Goal: Task Accomplishment & Management: Manage account settings

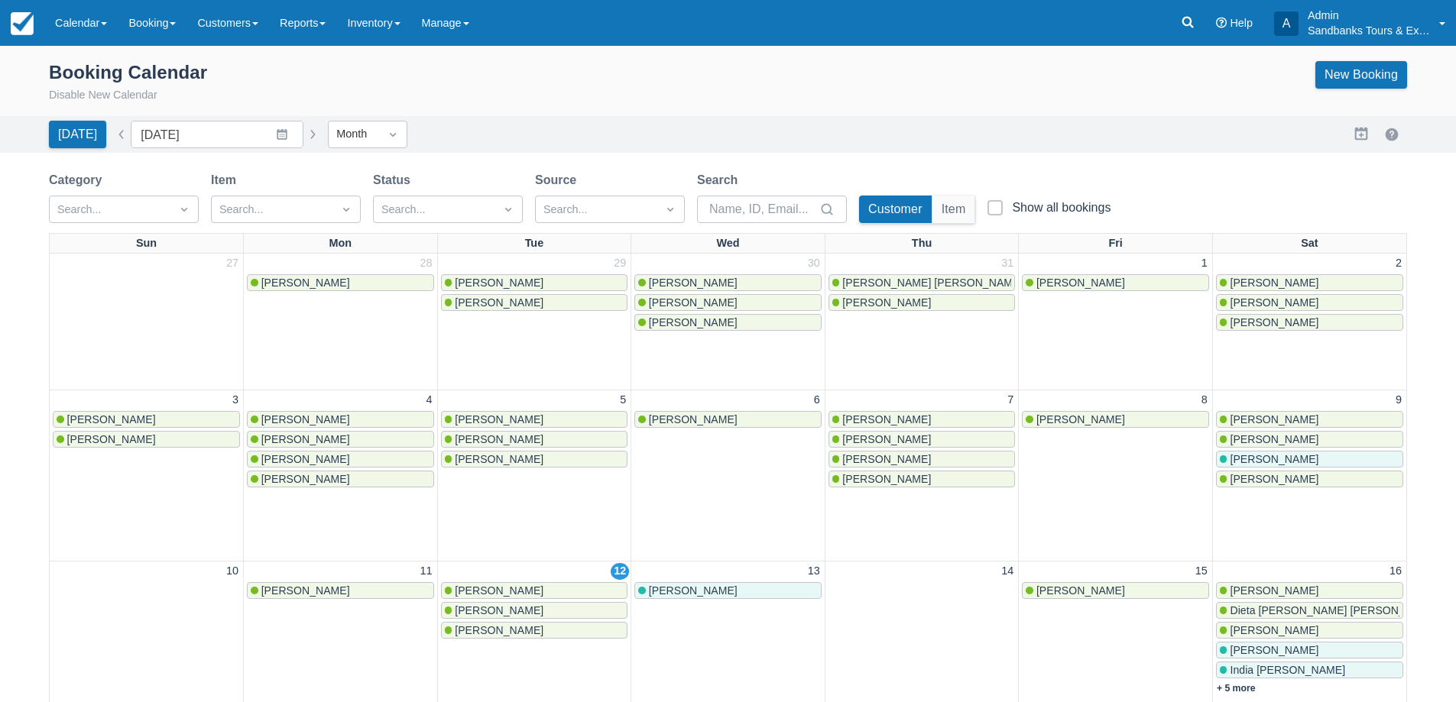
click at [462, 99] on div "Booking Calendar Disable New Calendar New Booking" at bounding box center [728, 82] width 1358 height 43
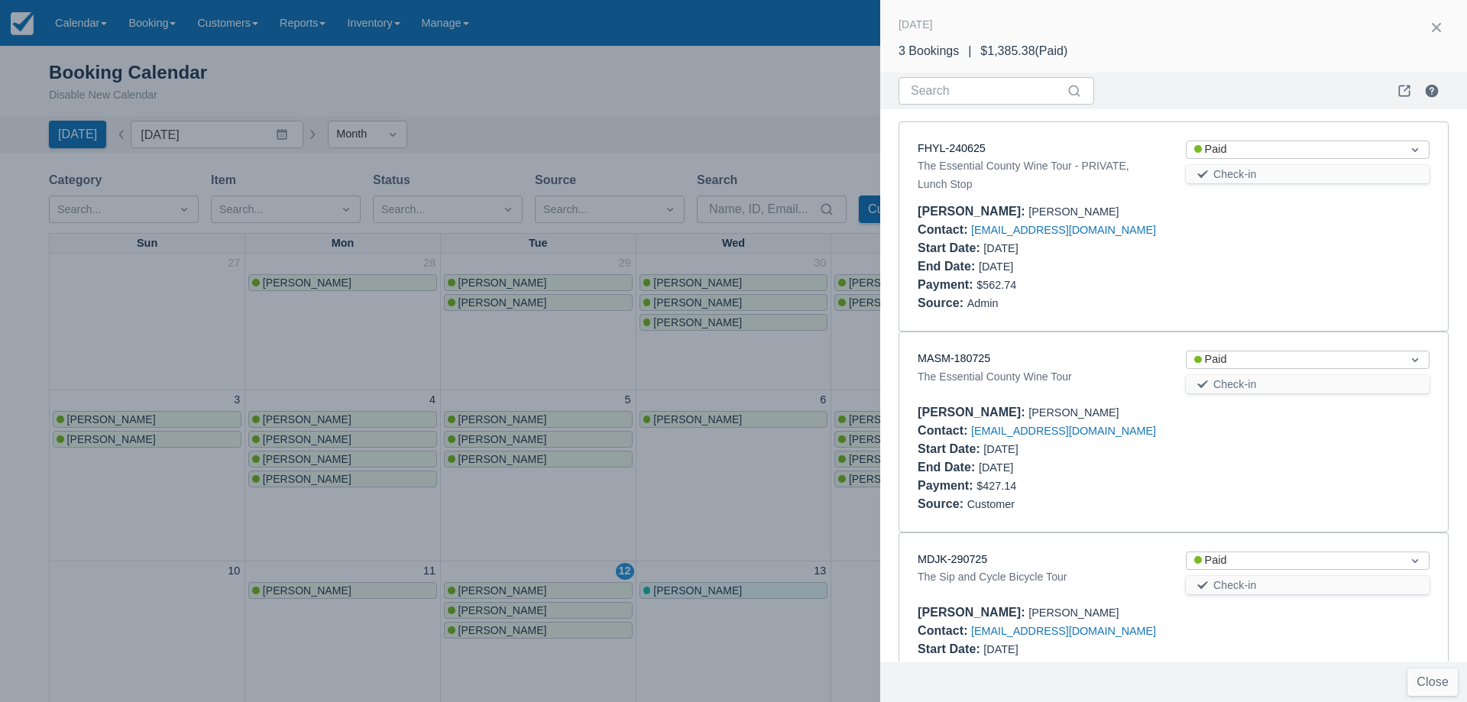
click at [541, 345] on div at bounding box center [733, 351] width 1467 height 702
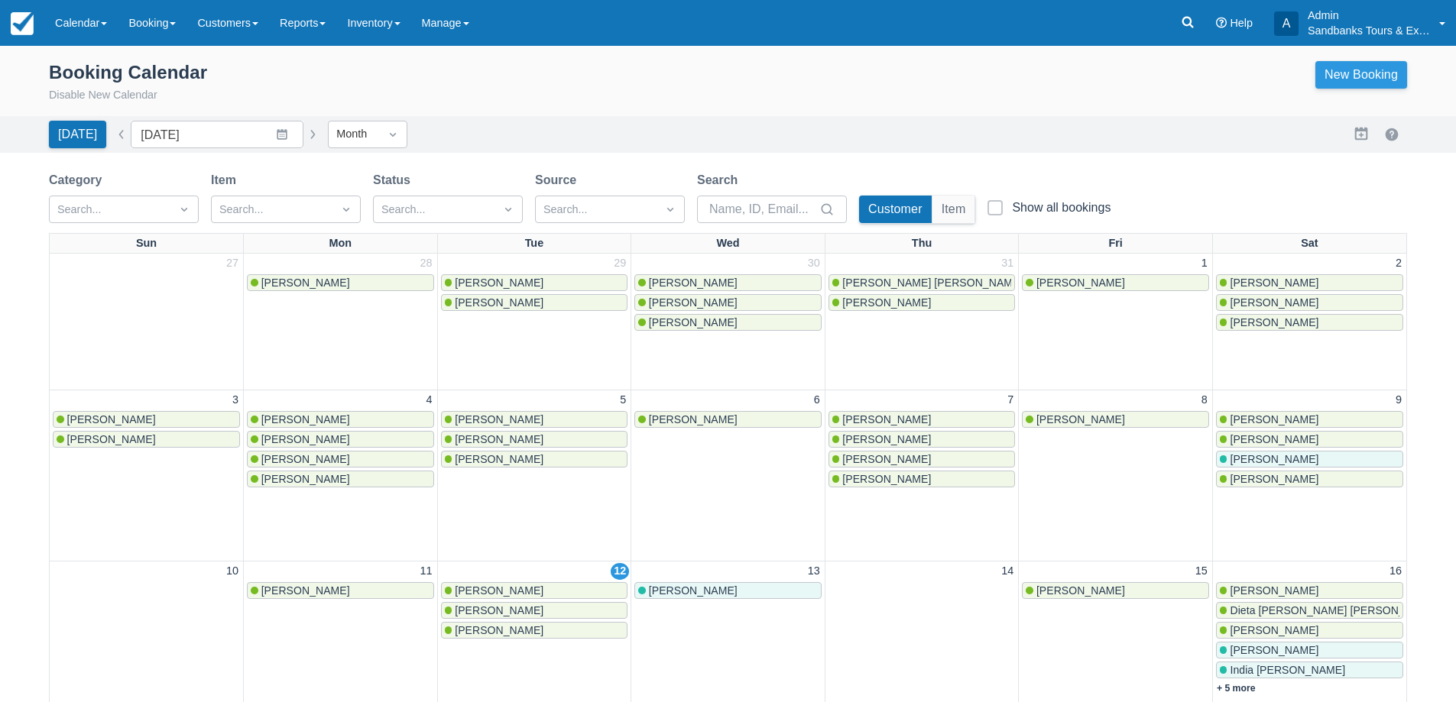
click at [1326, 85] on link "New Booking" at bounding box center [1361, 75] width 92 height 28
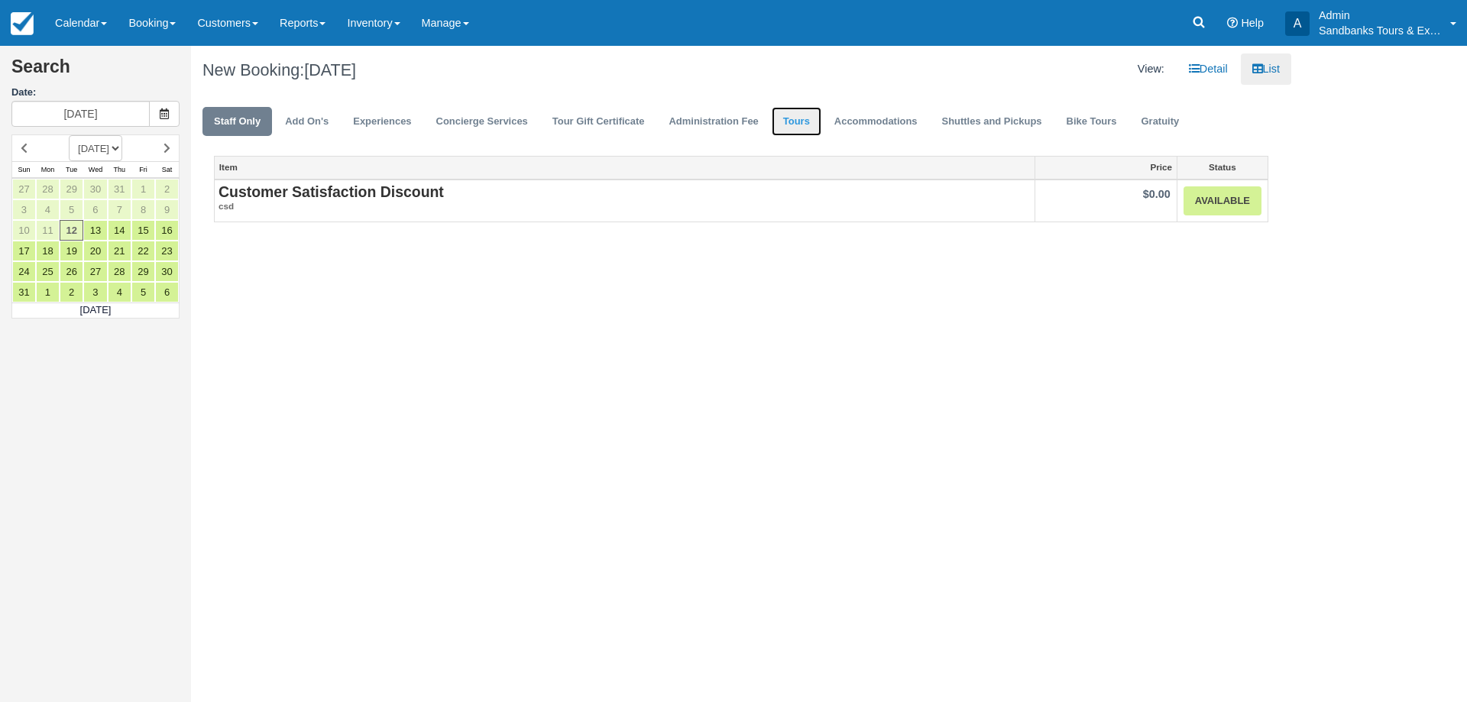
click at [813, 120] on link "Tours" at bounding box center [797, 122] width 50 height 30
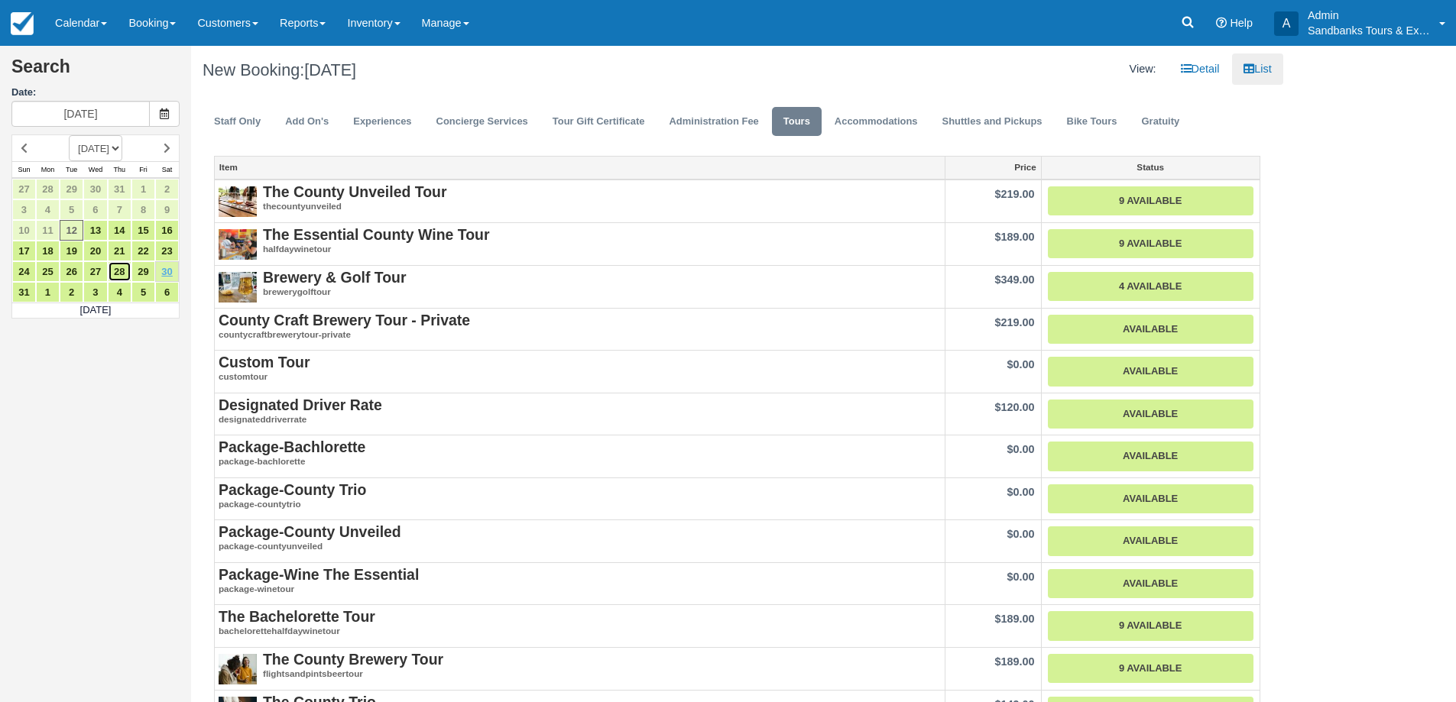
drag, startPoint x: 123, startPoint y: 272, endPoint x: 173, endPoint y: 261, distance: 51.6
click at [122, 272] on link "28" at bounding box center [120, 271] width 24 height 21
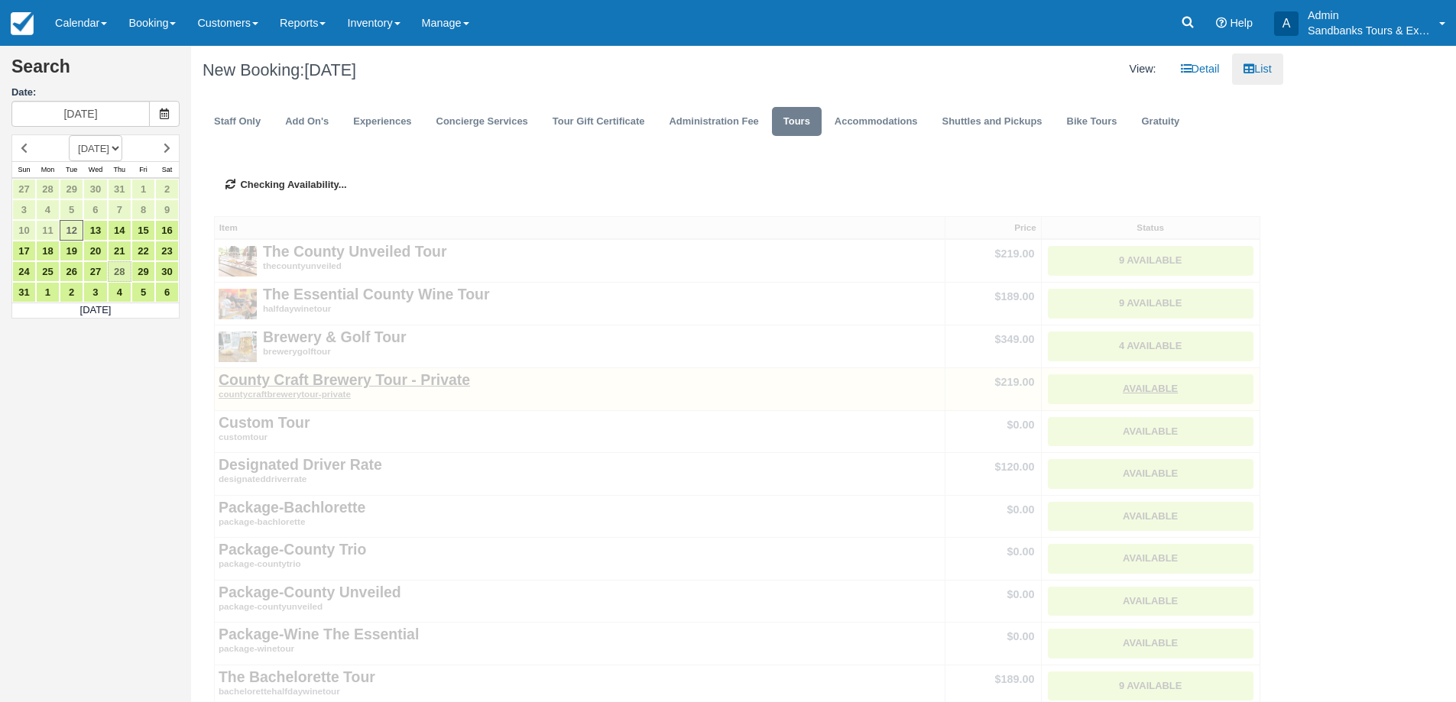
type input "08/28/25"
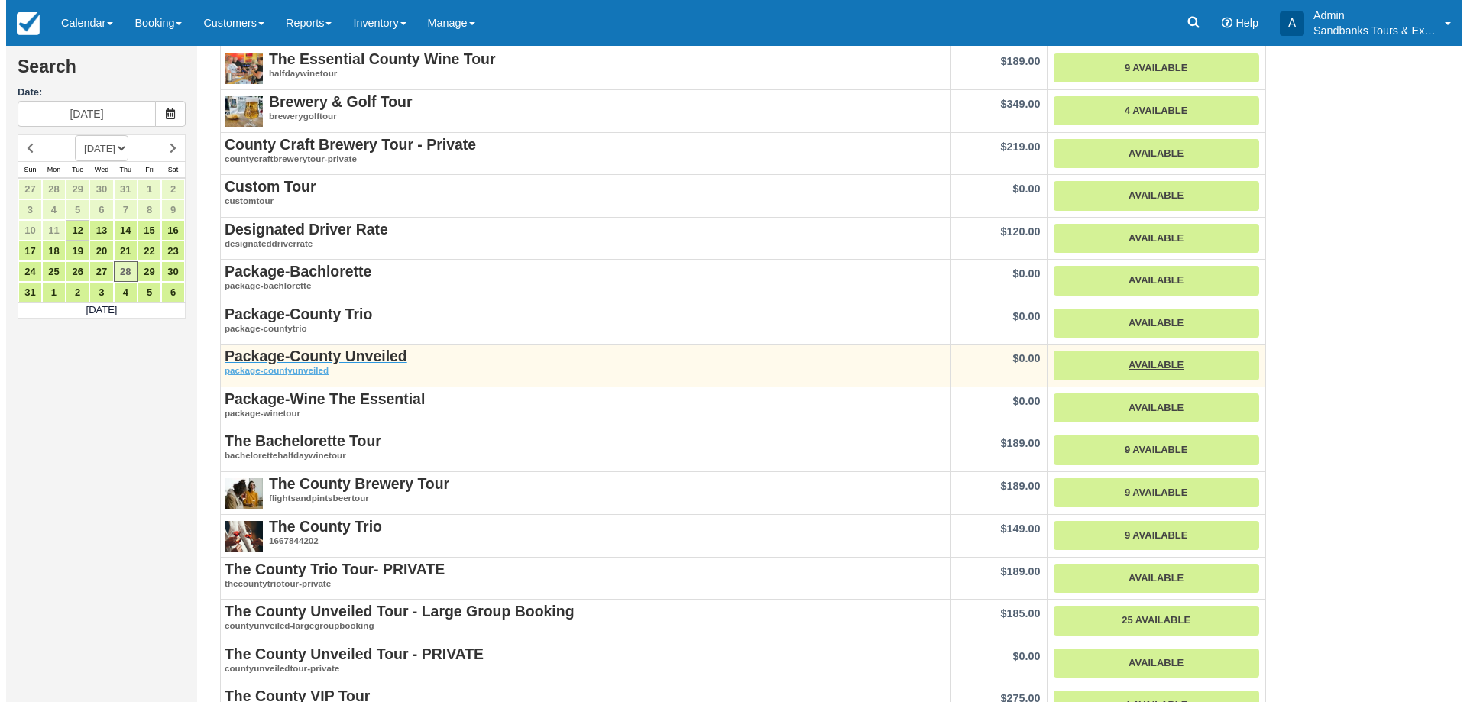
scroll to position [229, 0]
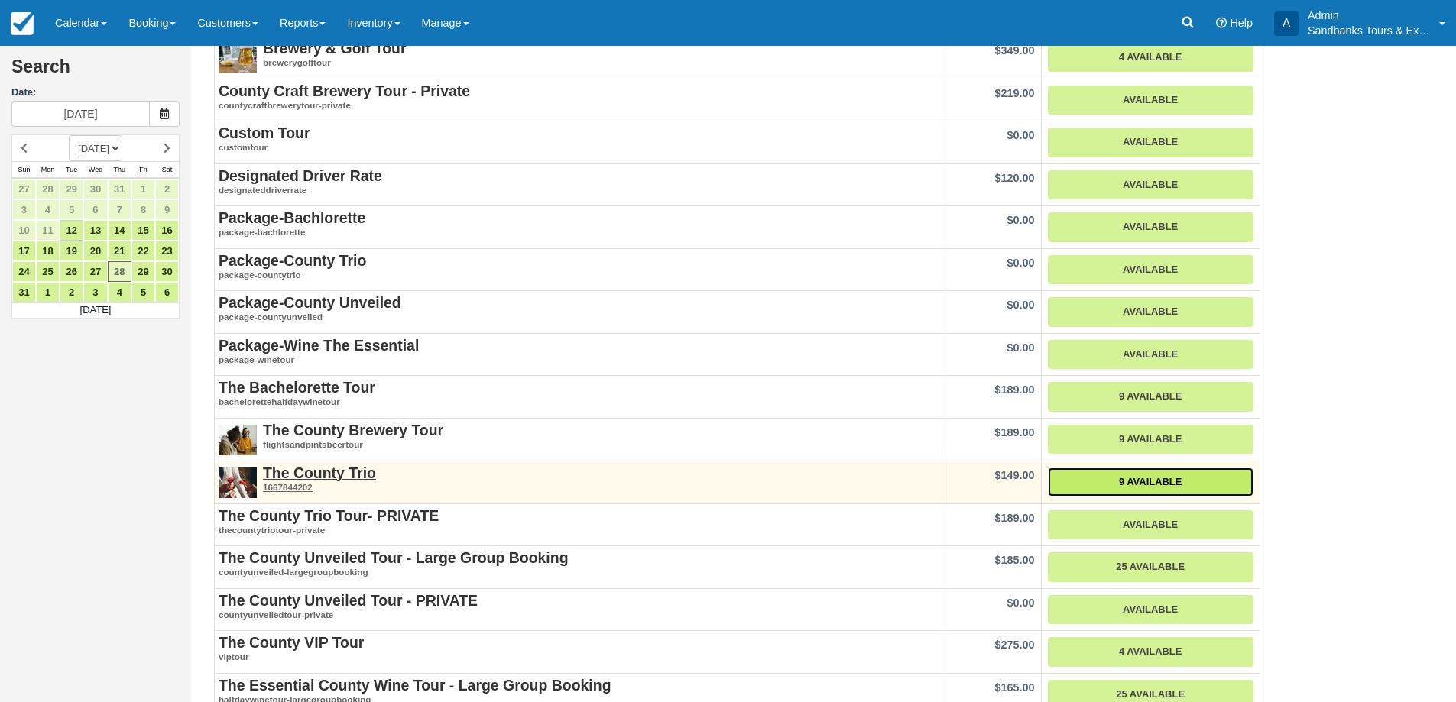
click at [1197, 485] on link "9 Available" at bounding box center [1151, 483] width 206 height 30
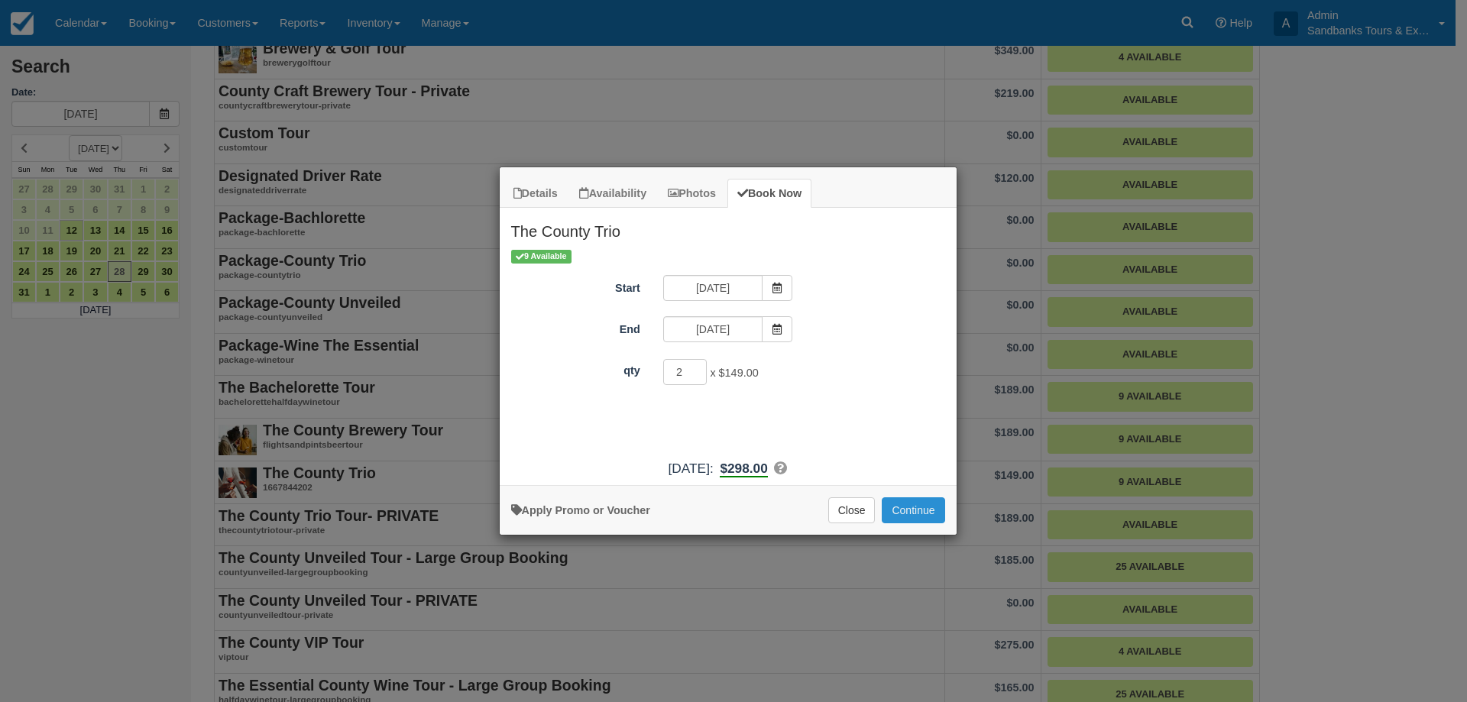
click at [925, 509] on button "Continue" at bounding box center [913, 510] width 63 height 26
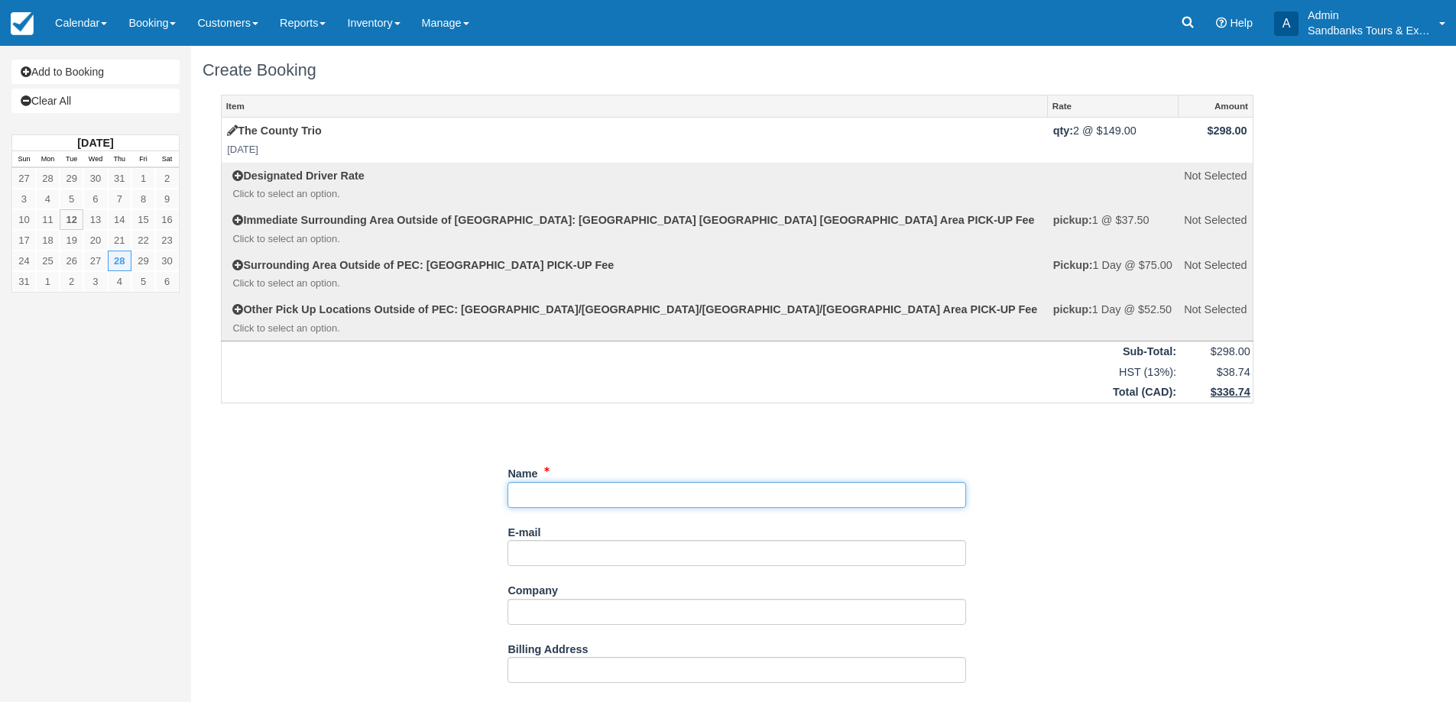
click at [547, 492] on input "Name" at bounding box center [736, 495] width 458 height 26
paste input "Heather D <1heatherd40@gmail.com>"
drag, startPoint x: 570, startPoint y: 495, endPoint x: 699, endPoint y: 497, distance: 129.2
click at [699, 497] on input "Name" at bounding box center [736, 495] width 458 height 26
type input "Heather D"
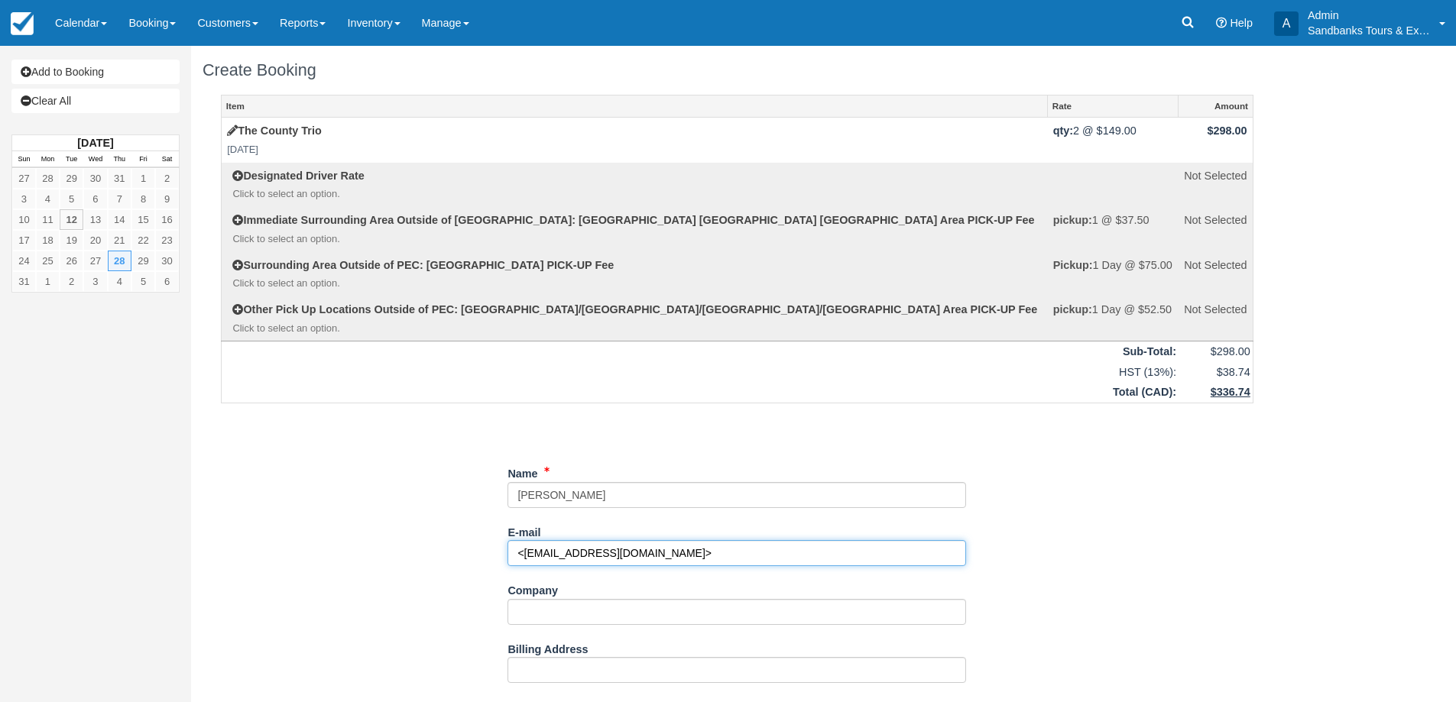
click at [676, 563] on input "<1heatherd40@gmail.com>" at bounding box center [736, 553] width 458 height 26
click at [515, 550] on input "<1heatherd40@gmail.com" at bounding box center [736, 553] width 458 height 26
type input "1heatherd40@gmail.com"
click at [408, 442] on div "Unsaved Changes" at bounding box center [737, 427] width 1032 height 37
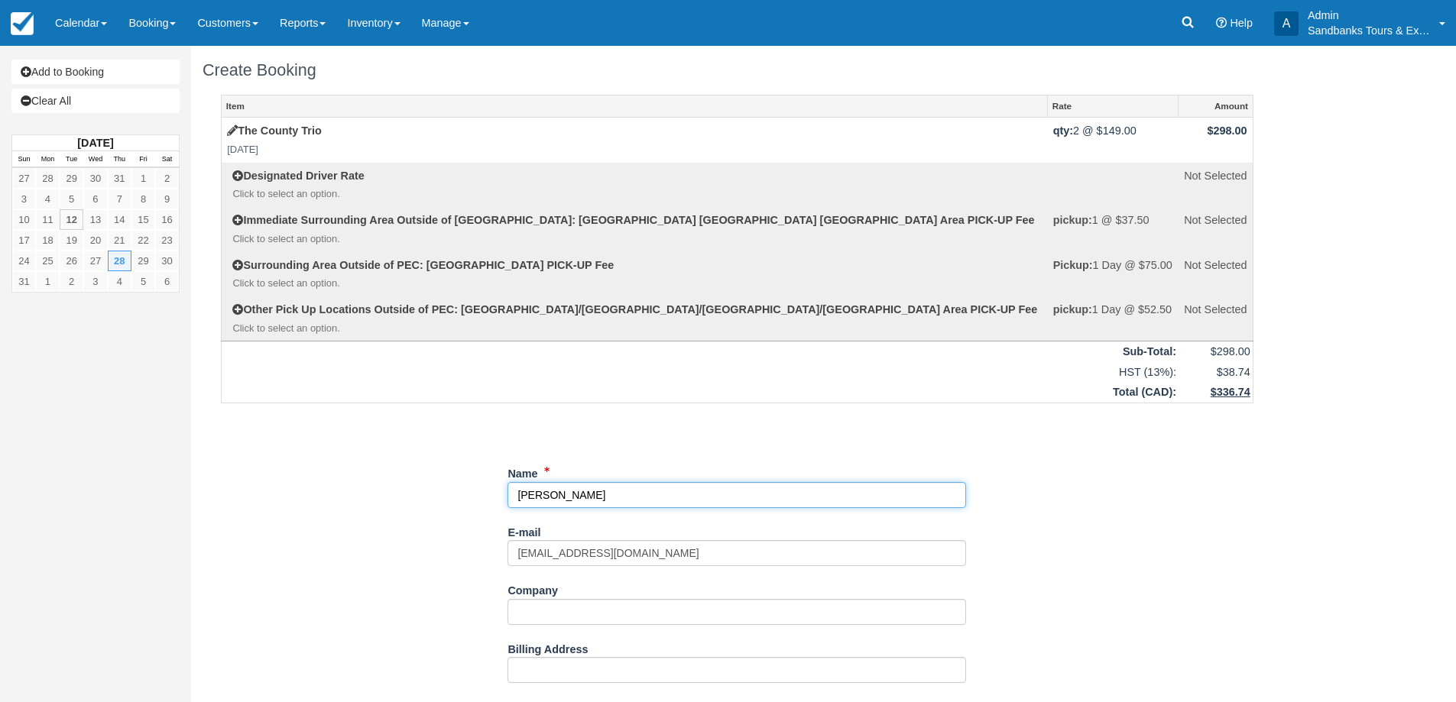
click at [588, 492] on input "Name" at bounding box center [736, 495] width 458 height 26
type input "Heather Dunbar"
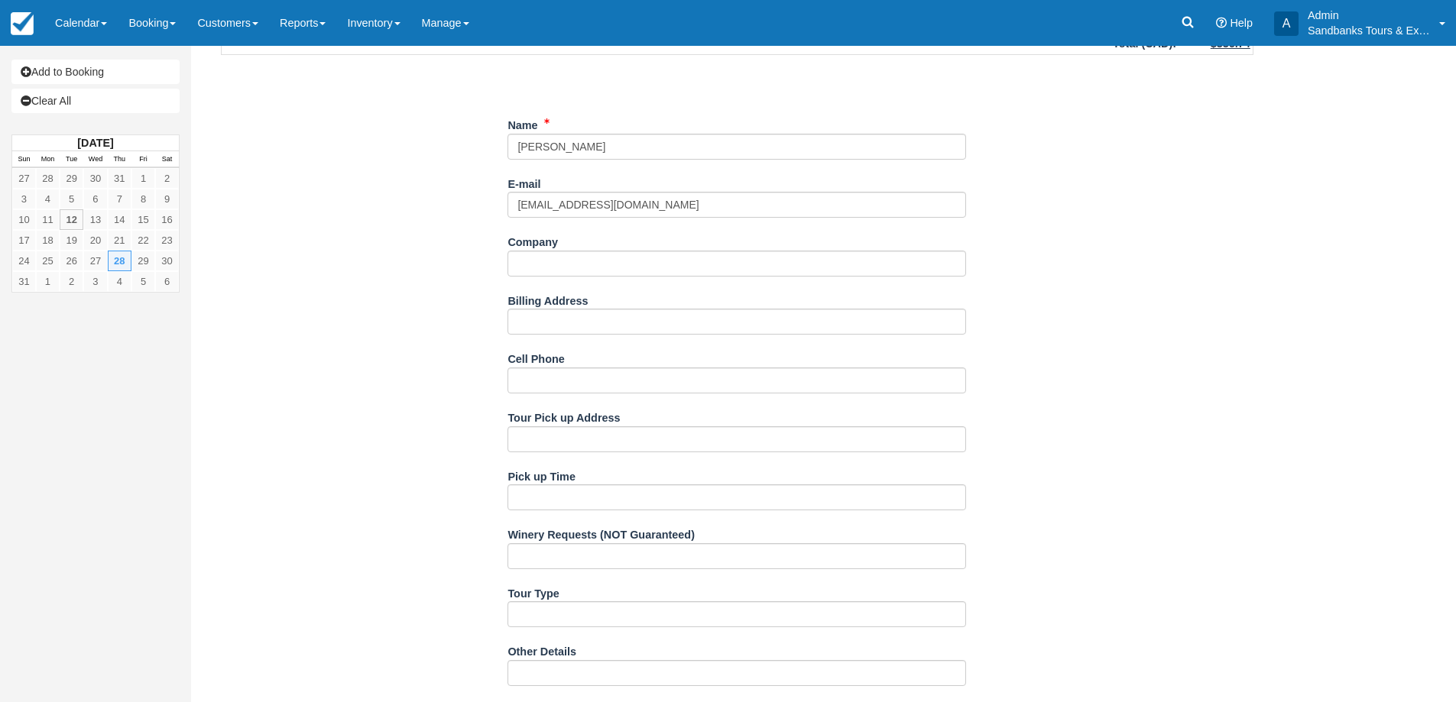
scroll to position [572, 0]
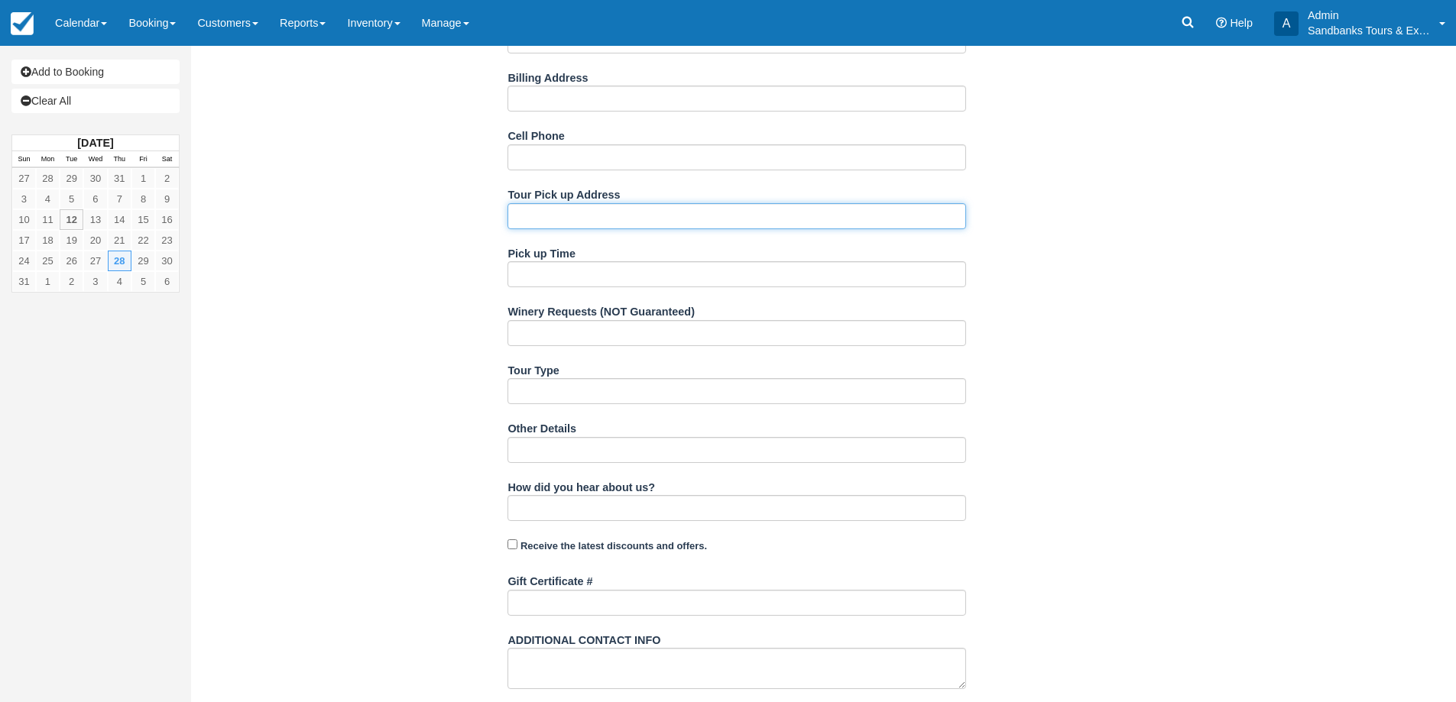
click at [558, 220] on input "Tour Pick up Address" at bounding box center [736, 216] width 458 height 26
type input "Picton Harbour Inn"
click at [565, 206] on input "Picton Harbour Inn" at bounding box center [736, 216] width 458 height 26
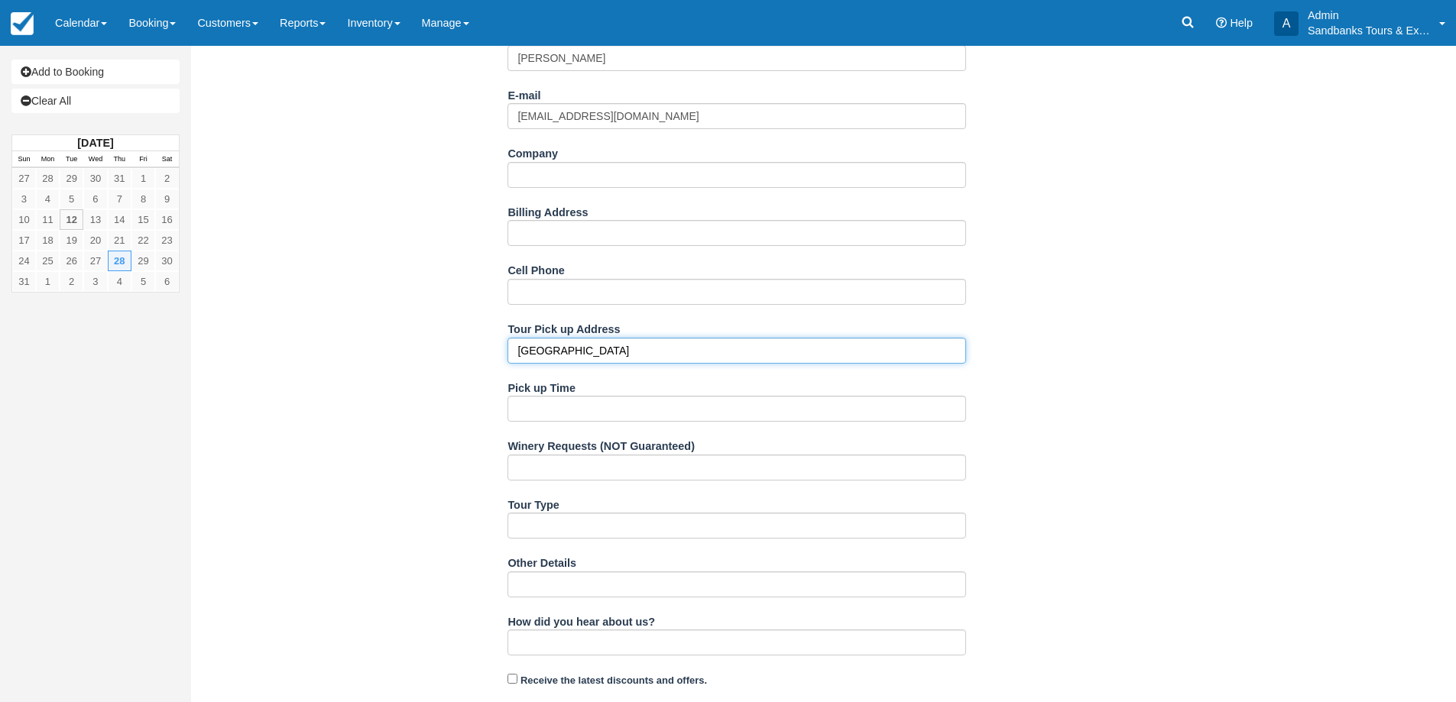
scroll to position [419, 0]
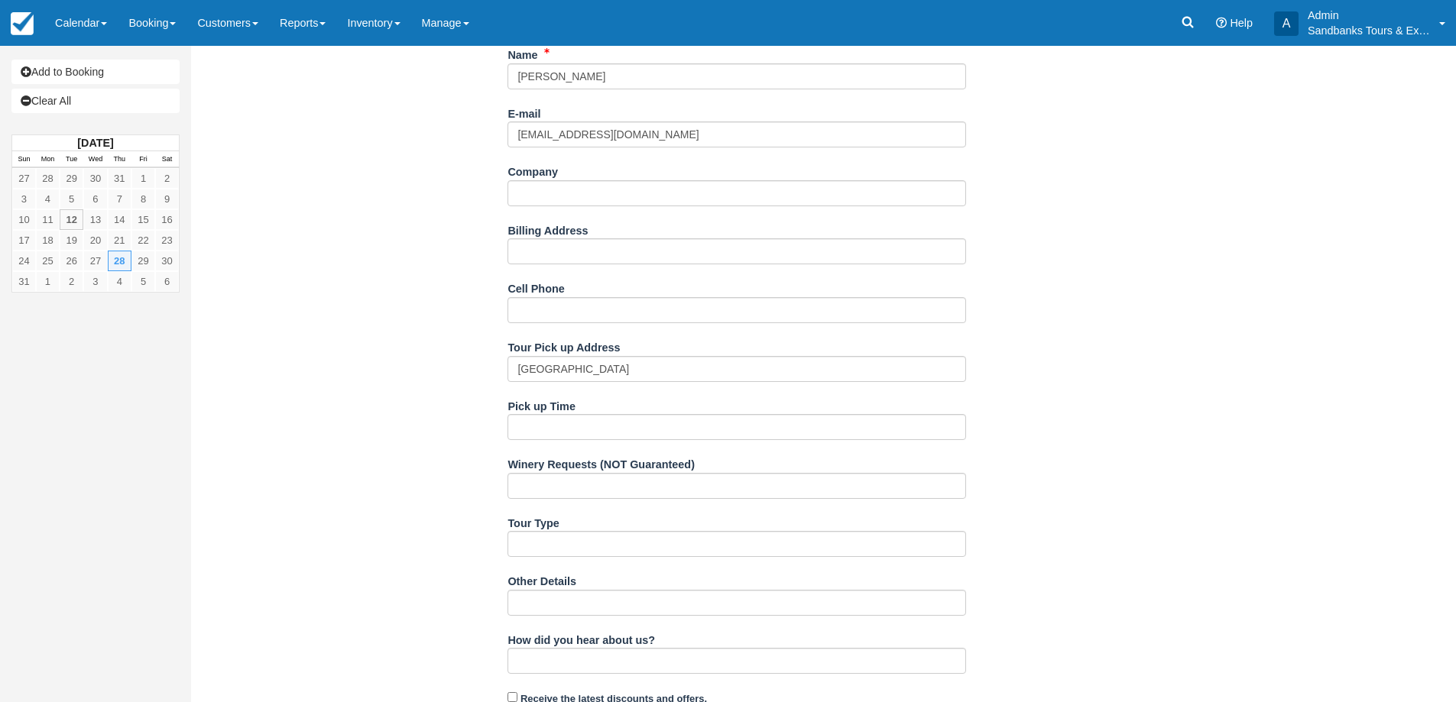
click at [1148, 471] on div "Item Rate Amount The County Trio Thu Aug 28, 2025 qty: 2 @ $149.00 $298.00 Desi…" at bounding box center [737, 323] width 1069 height 1295
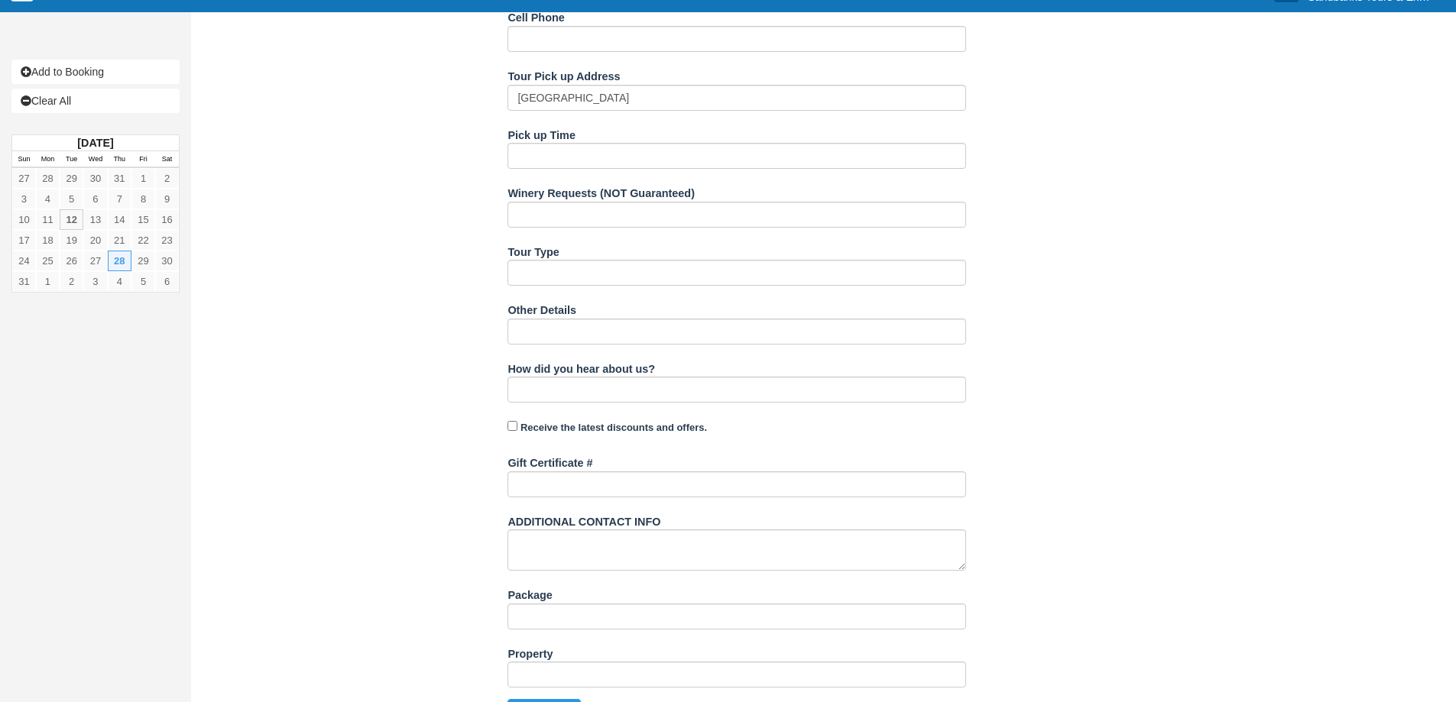
scroll to position [724, 0]
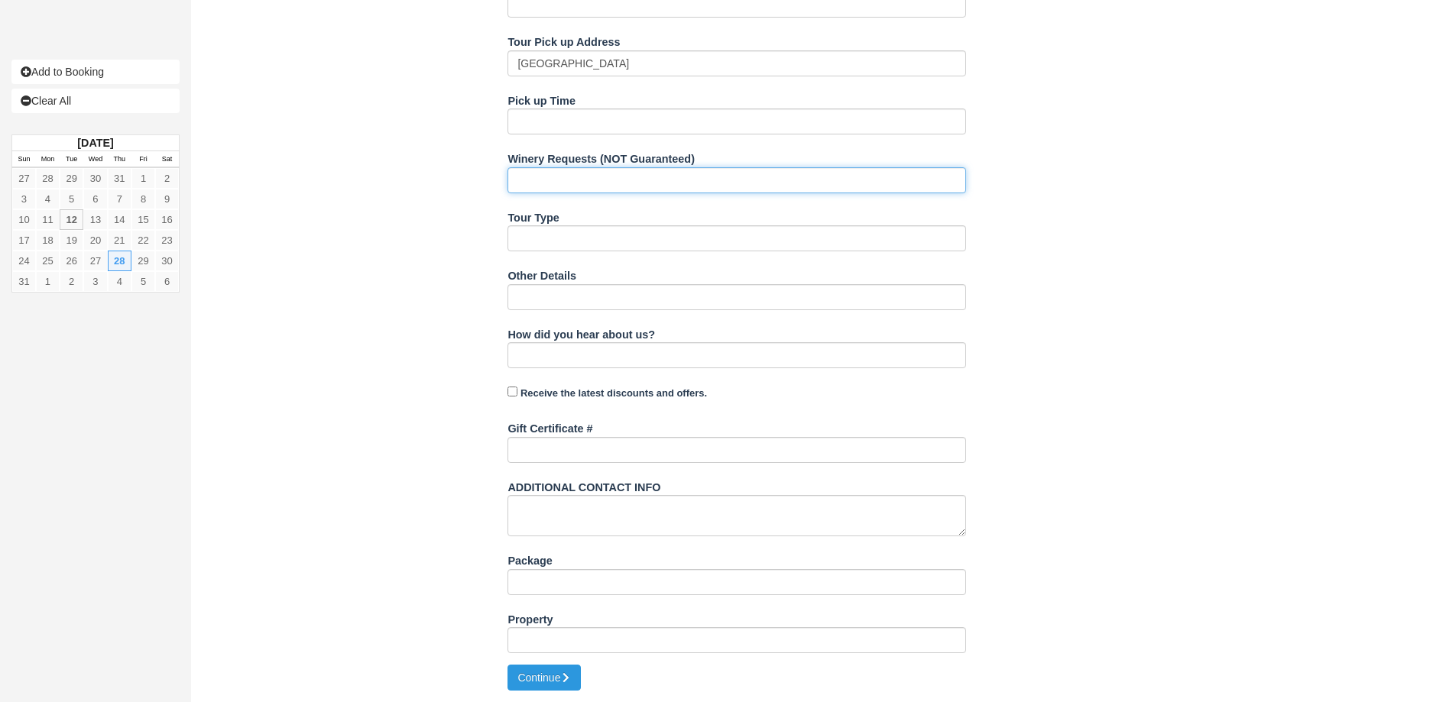
click at [541, 178] on input "Winery Requests (NOT Guaranteed)" at bounding box center [736, 180] width 458 height 26
click at [475, 433] on div "Item Rate Amount The County Trio Thu Aug 28, 2025 qty: 2 @ $149.00 $298.00 Desi…" at bounding box center [737, 17] width 1069 height 1295
click at [721, 183] on input "Sandbanks, - Likes New Zealand Wines" at bounding box center [736, 180] width 458 height 26
type input "Sandbanks, - Likes New Zealand Wines, sparkling"
drag, startPoint x: 350, startPoint y: 445, endPoint x: 478, endPoint y: 565, distance: 175.7
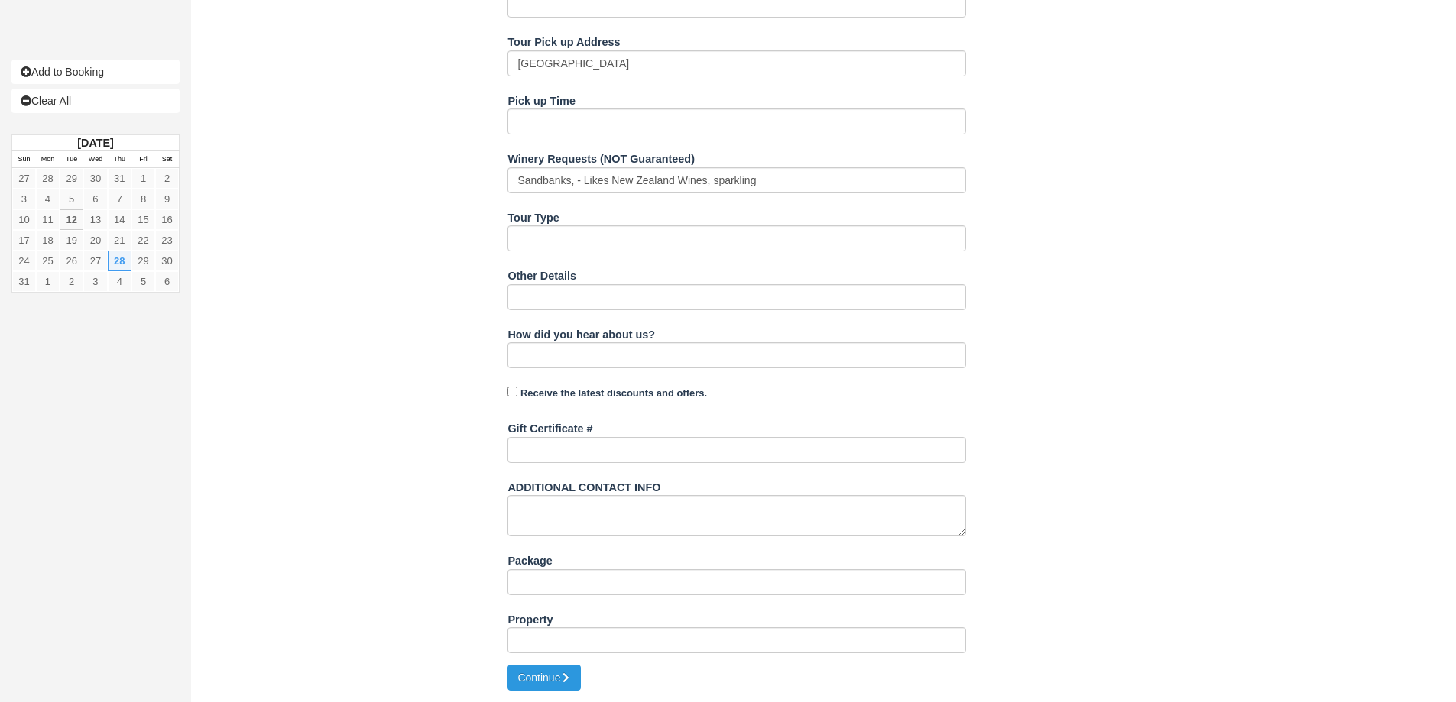
click at [361, 449] on div "Item Rate Amount The County Trio Thu Aug 28, 2025 qty: 2 @ $149.00 $298.00 Desi…" at bounding box center [737, 17] width 1069 height 1295
click at [537, 686] on button "Continue" at bounding box center [543, 678] width 73 height 26
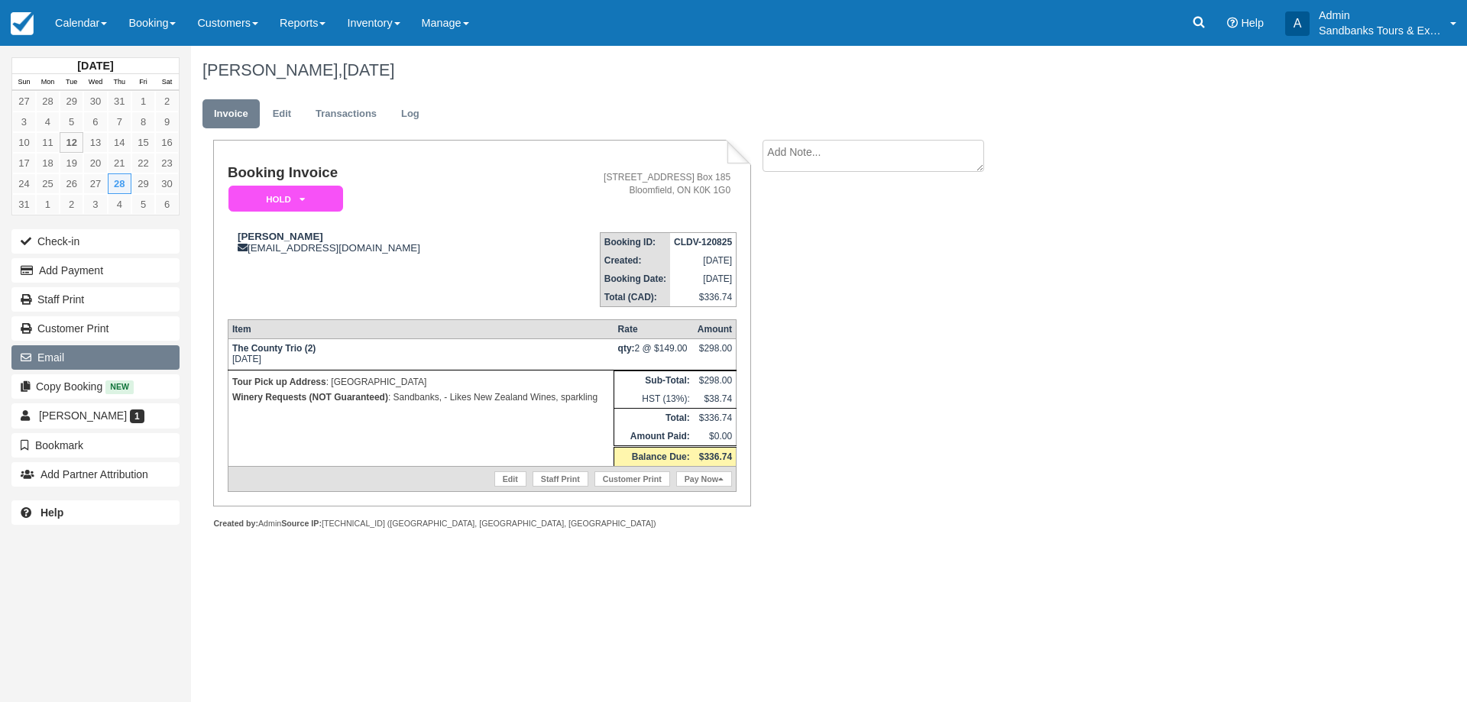
click at [125, 352] on button "Email" at bounding box center [95, 357] width 168 height 24
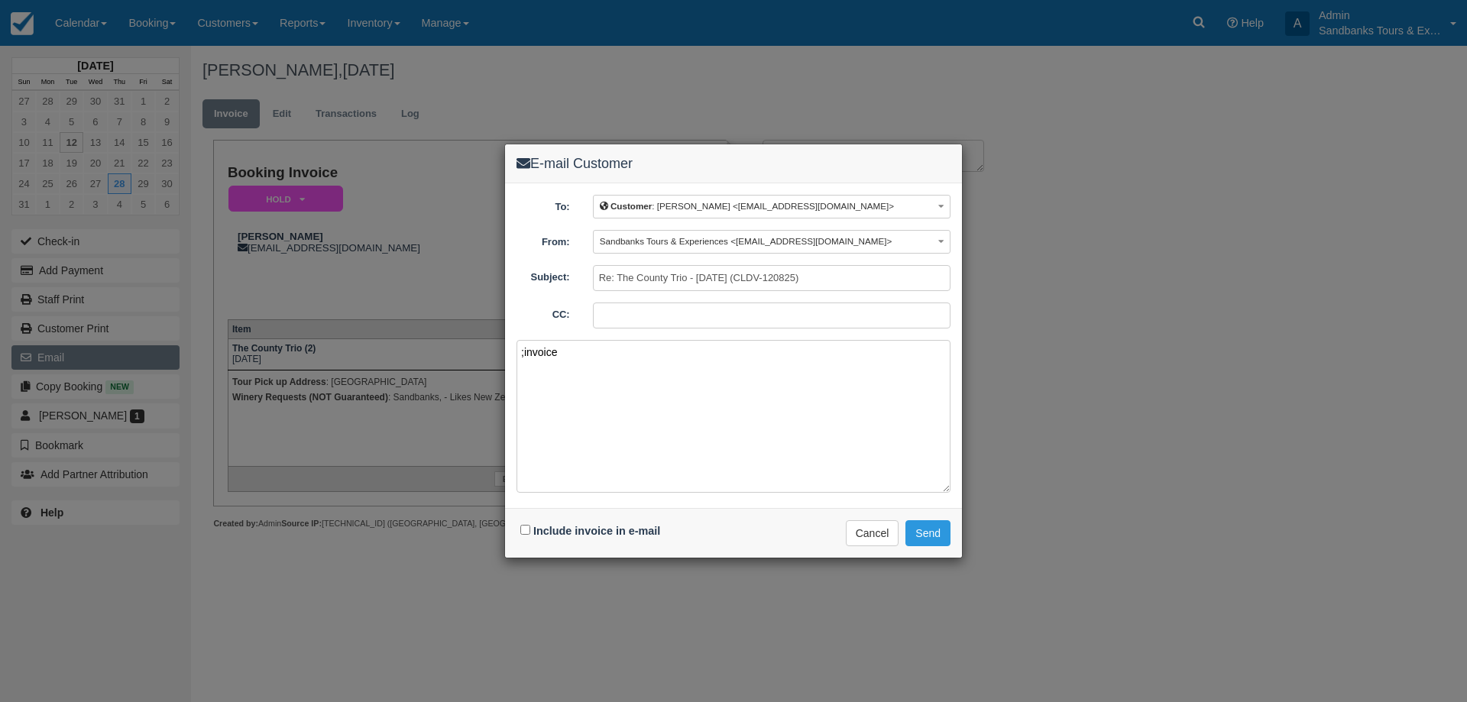
paste textarea "Please see your booking invoice below for a XXX tour for your group of XXX for …"
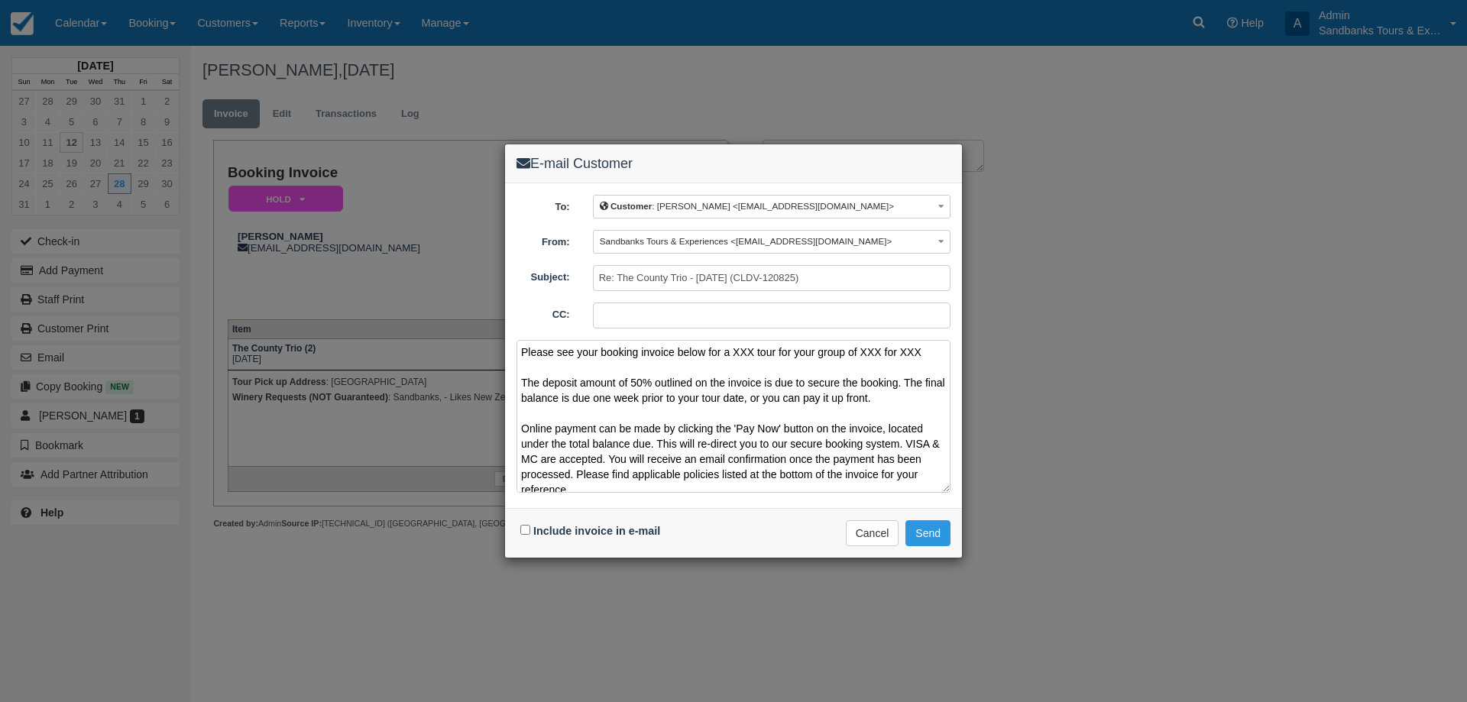
drag, startPoint x: 923, startPoint y: 350, endPoint x: 734, endPoint y: 348, distance: 188.8
click at [734, 348] on textarea "Please see your booking invoice below for a XXX tour for your group of XXX for …" at bounding box center [734, 416] width 434 height 153
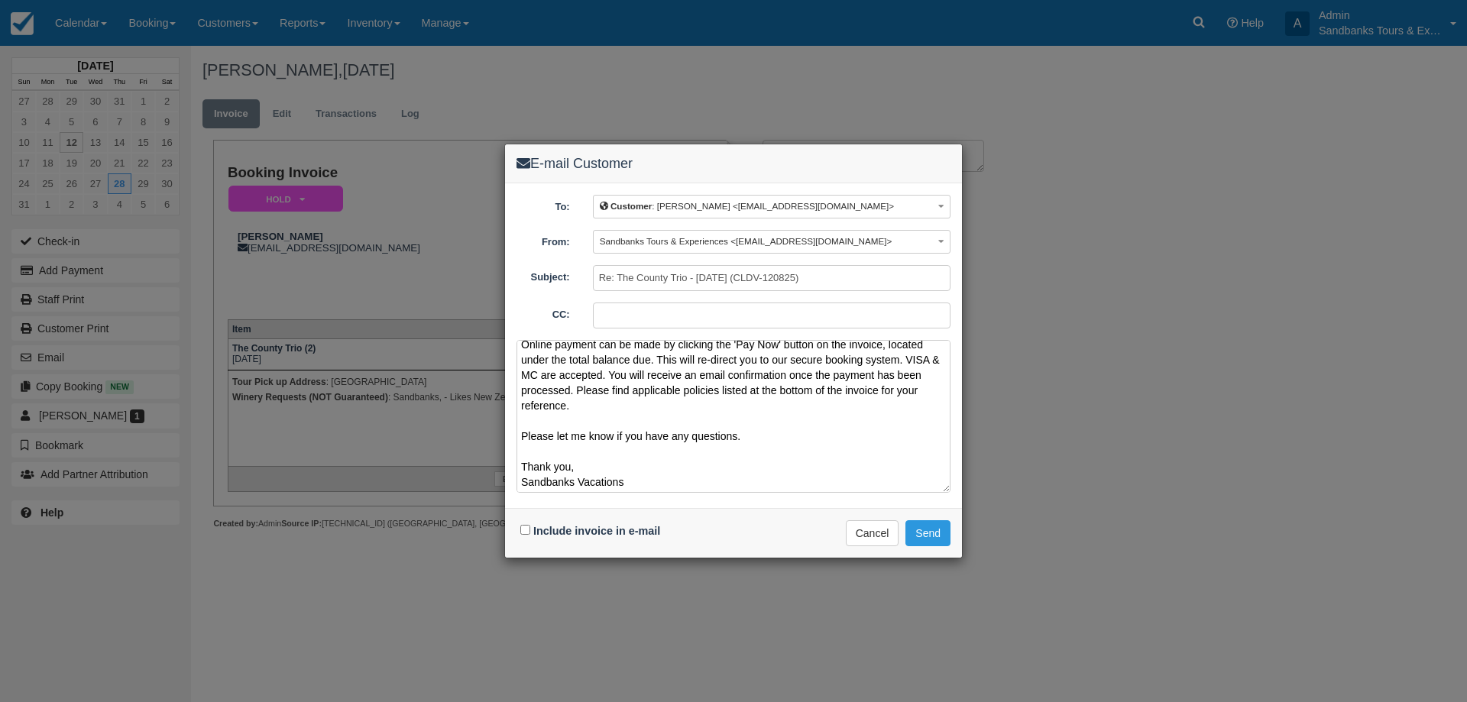
scroll to position [86, 0]
type textarea "Please see your booking invoice below for a County Trio for your group of 2 The…"
drag, startPoint x: 527, startPoint y: 534, endPoint x: 590, endPoint y: 516, distance: 65.3
click at [527, 533] on input "Include invoice in e-mail" at bounding box center [525, 530] width 10 height 10
checkbox input "true"
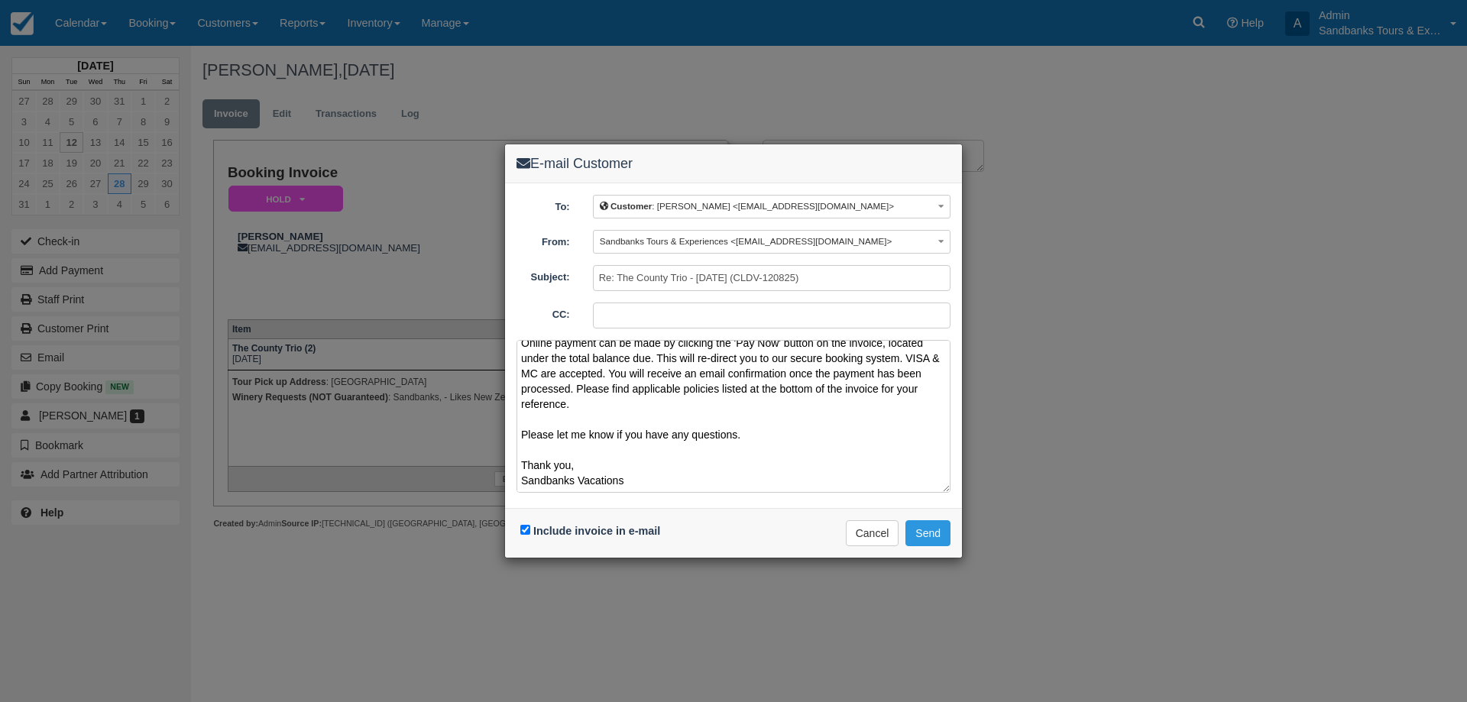
click at [638, 483] on textarea "Please see your booking invoice below for a County Trio for your group of 2 The…" at bounding box center [734, 416] width 434 height 153
type textarea "Please see your booking invoice below for a County Trio for your group of 2 The…"
click at [928, 524] on button "Send" at bounding box center [928, 533] width 45 height 26
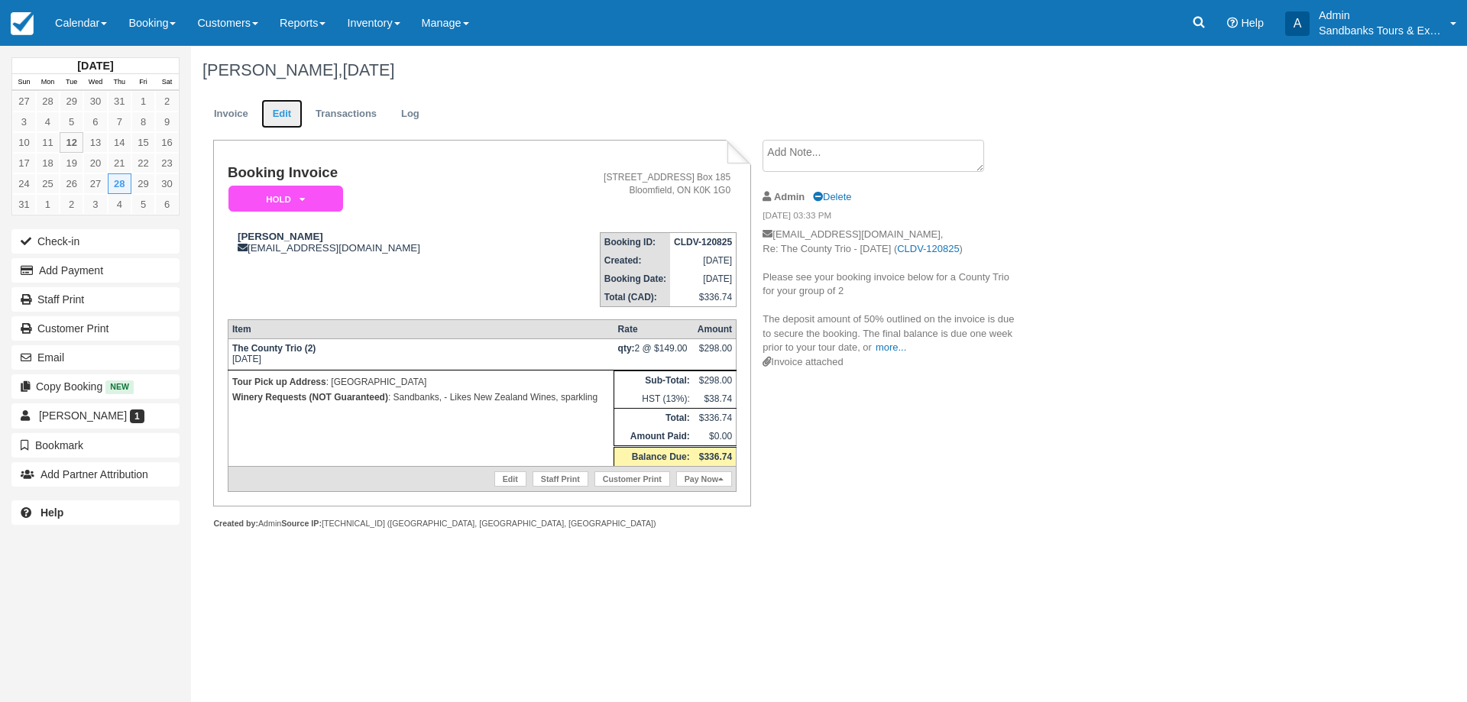
click at [264, 122] on link "Edit" at bounding box center [281, 114] width 41 height 30
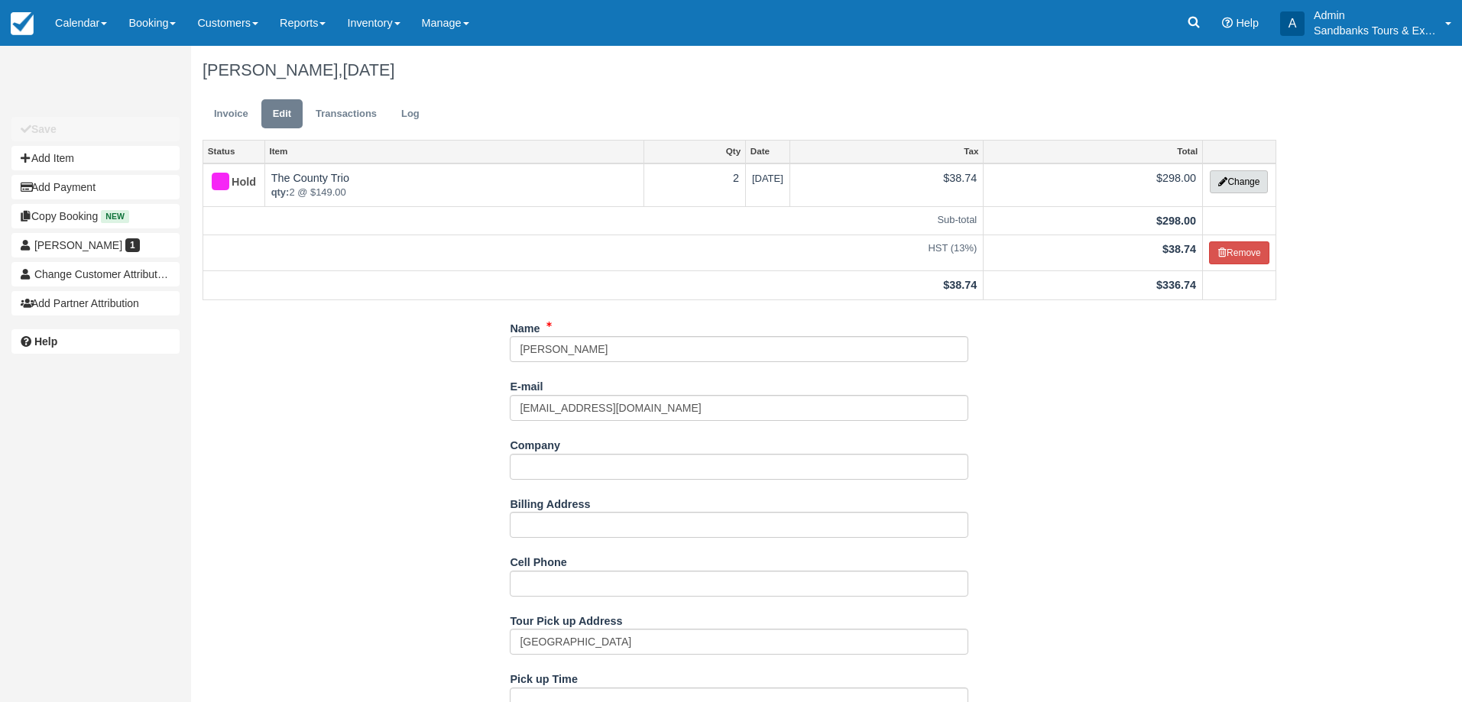
click at [1252, 181] on button "Change" at bounding box center [1239, 181] width 58 height 23
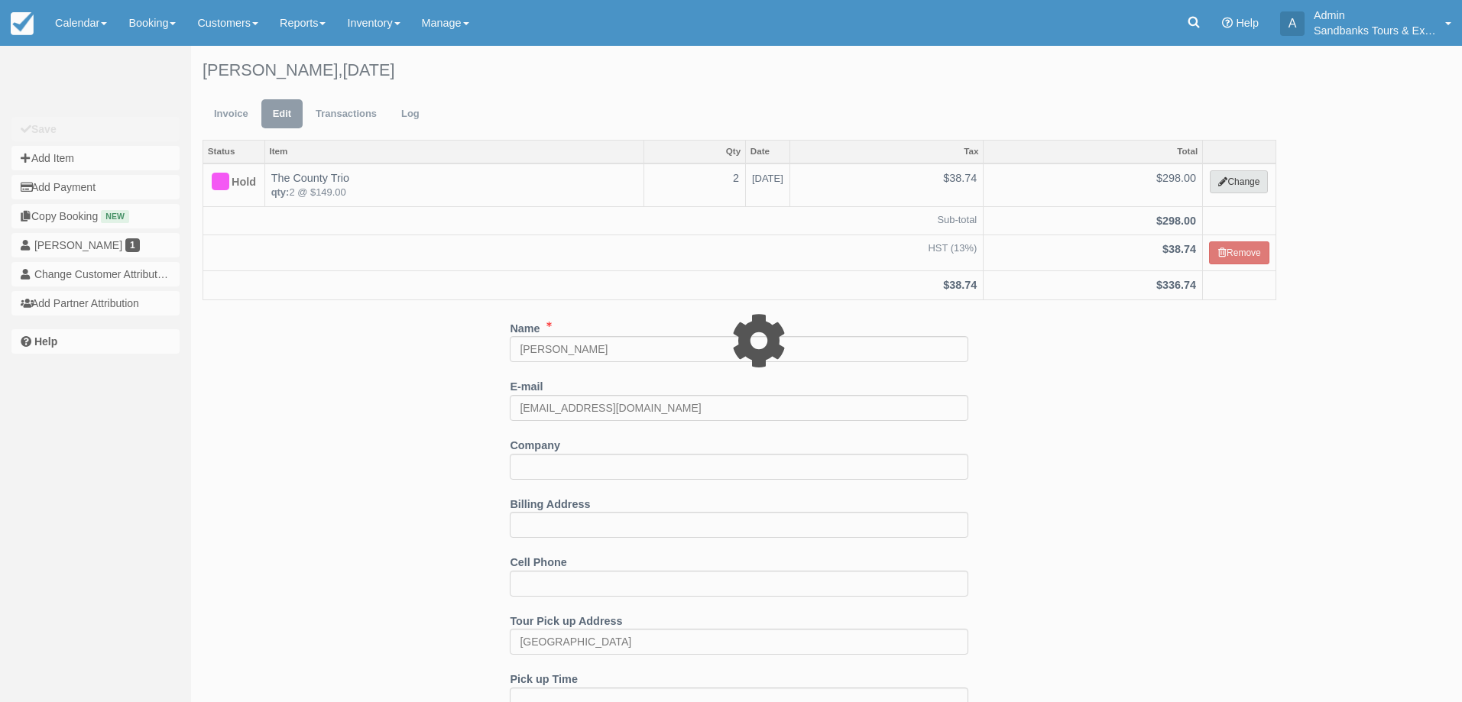
select select "2"
type input "298.00"
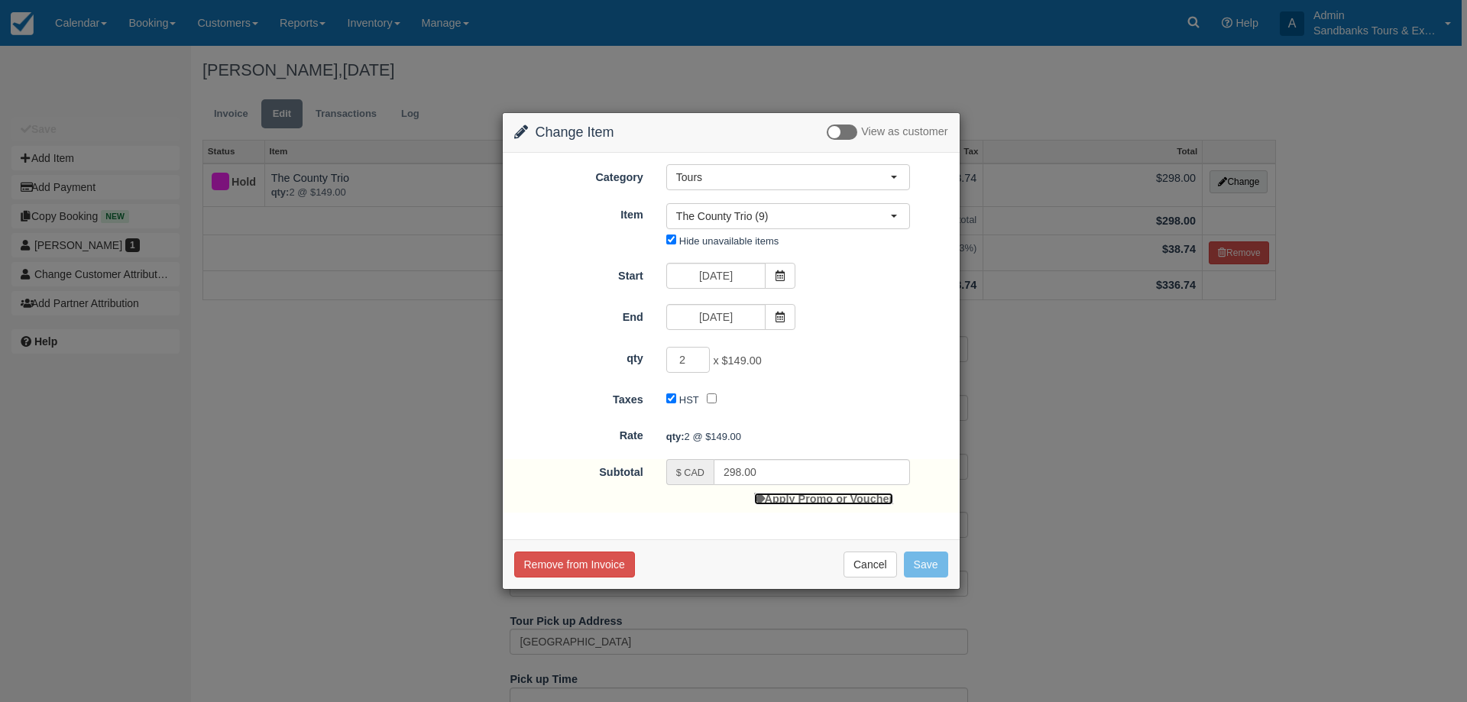
click at [795, 497] on link "Apply Promo or Voucher" at bounding box center [823, 499] width 139 height 12
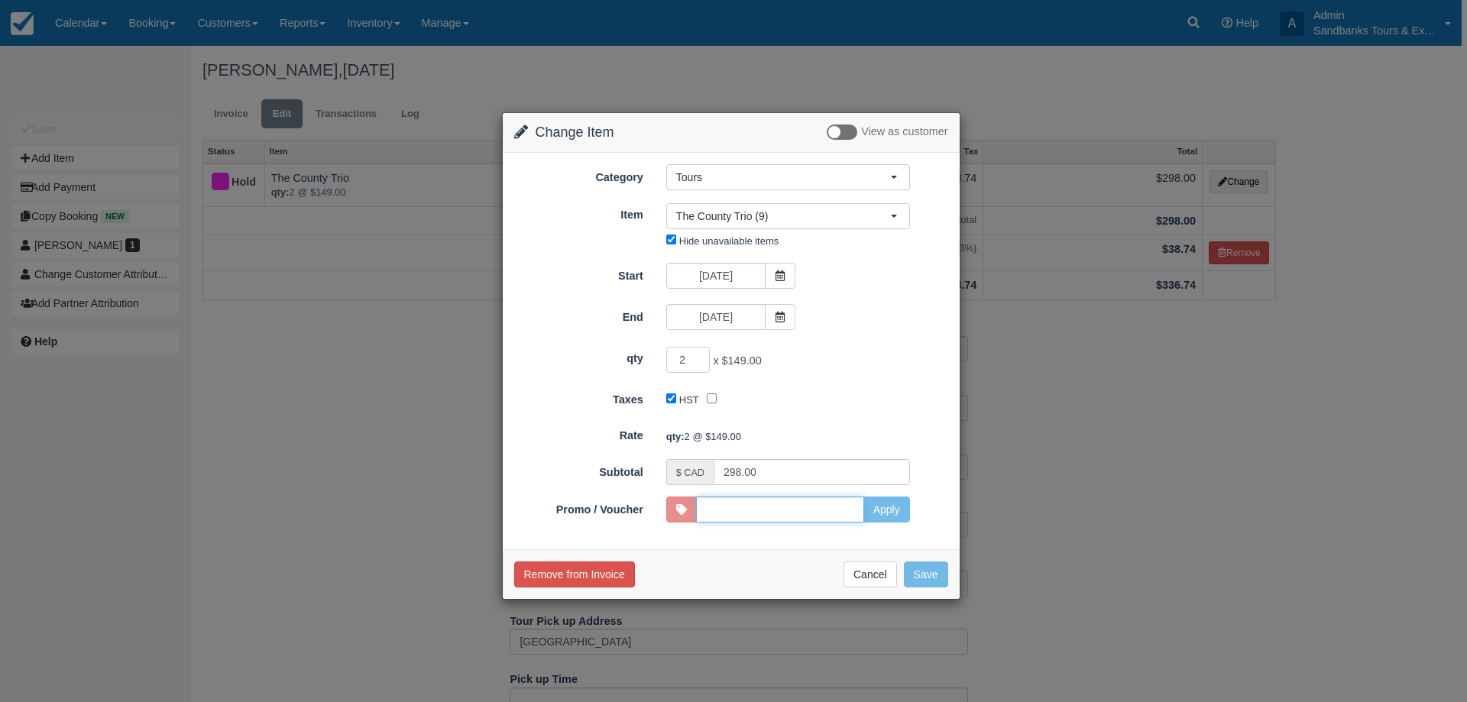
click at [763, 518] on input "Promo / Voucher" at bounding box center [780, 510] width 168 height 26
type input "p"
click at [802, 500] on input "Promo / Voucher" at bounding box center [780, 510] width 168 height 26
type input "HARBOURINN10"
click at [900, 504] on button "Apply" at bounding box center [887, 510] width 47 height 26
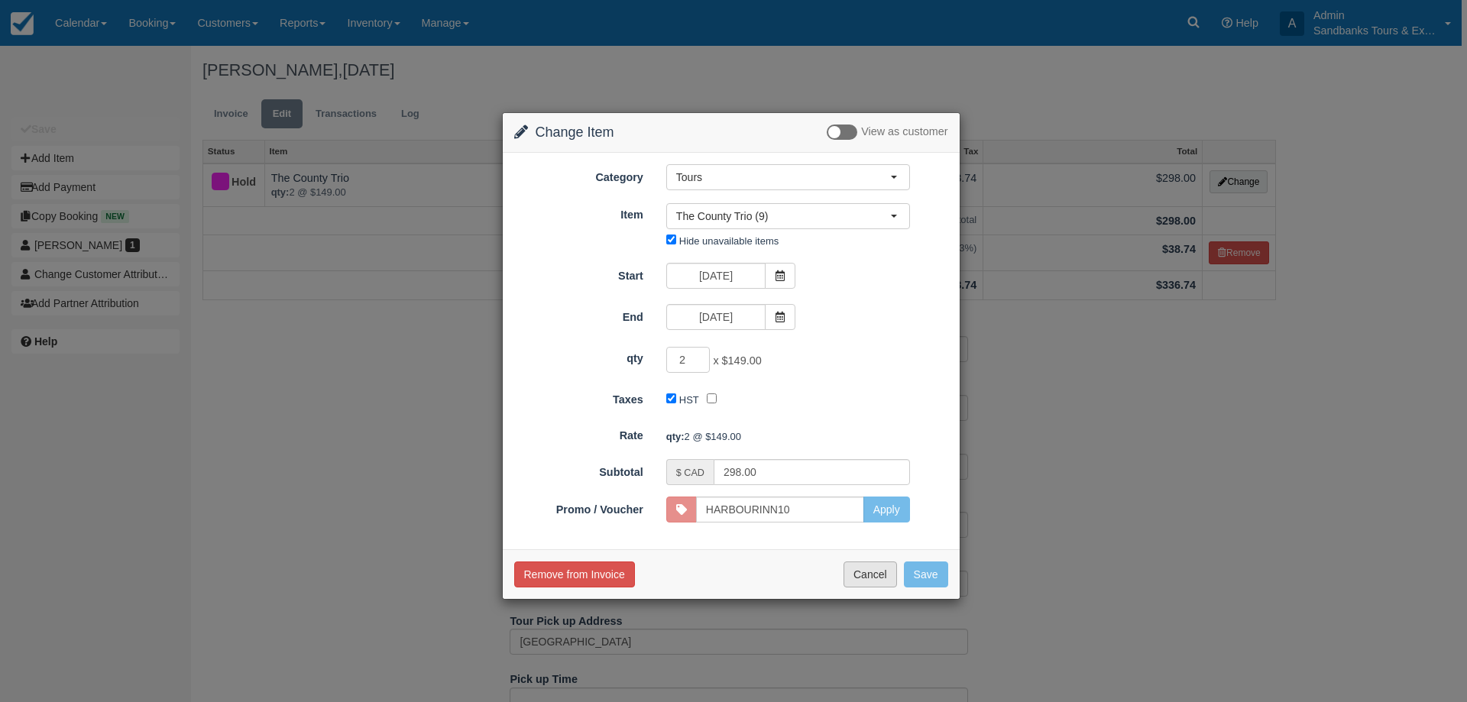
click at [880, 576] on button "Cancel" at bounding box center [870, 575] width 53 height 26
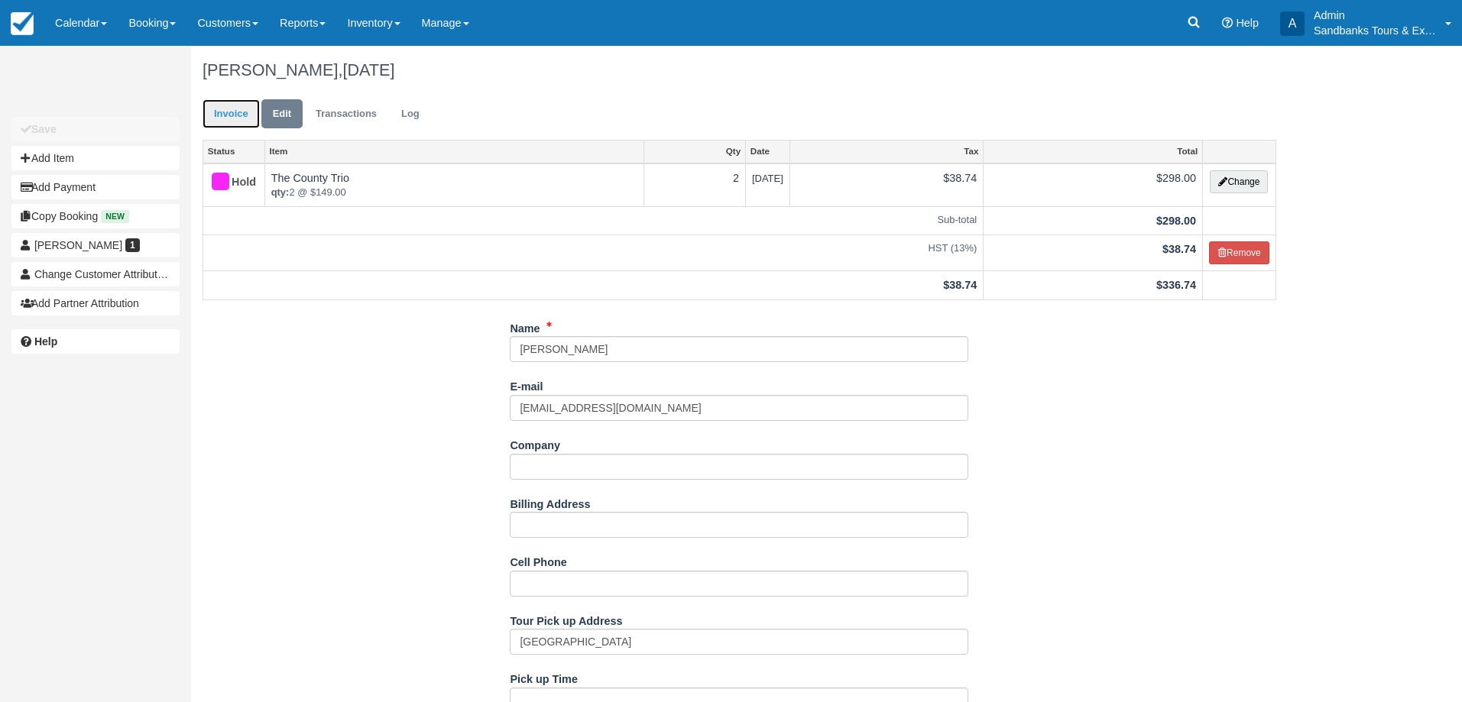
click at [243, 105] on link "Invoice" at bounding box center [231, 114] width 57 height 30
click at [231, 114] on link "Invoice" at bounding box center [231, 114] width 57 height 30
click at [236, 111] on link "Invoice" at bounding box center [231, 114] width 57 height 30
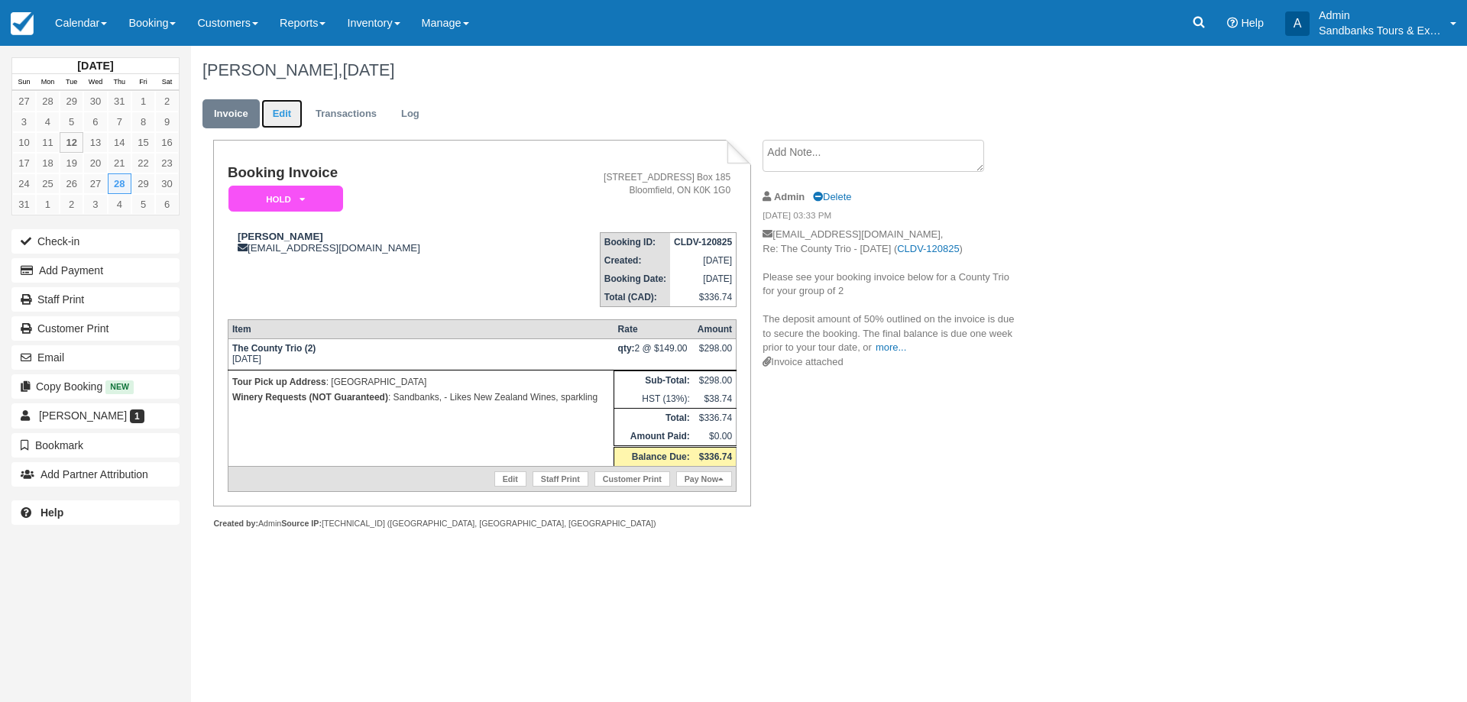
click at [294, 111] on link "Edit" at bounding box center [281, 114] width 41 height 30
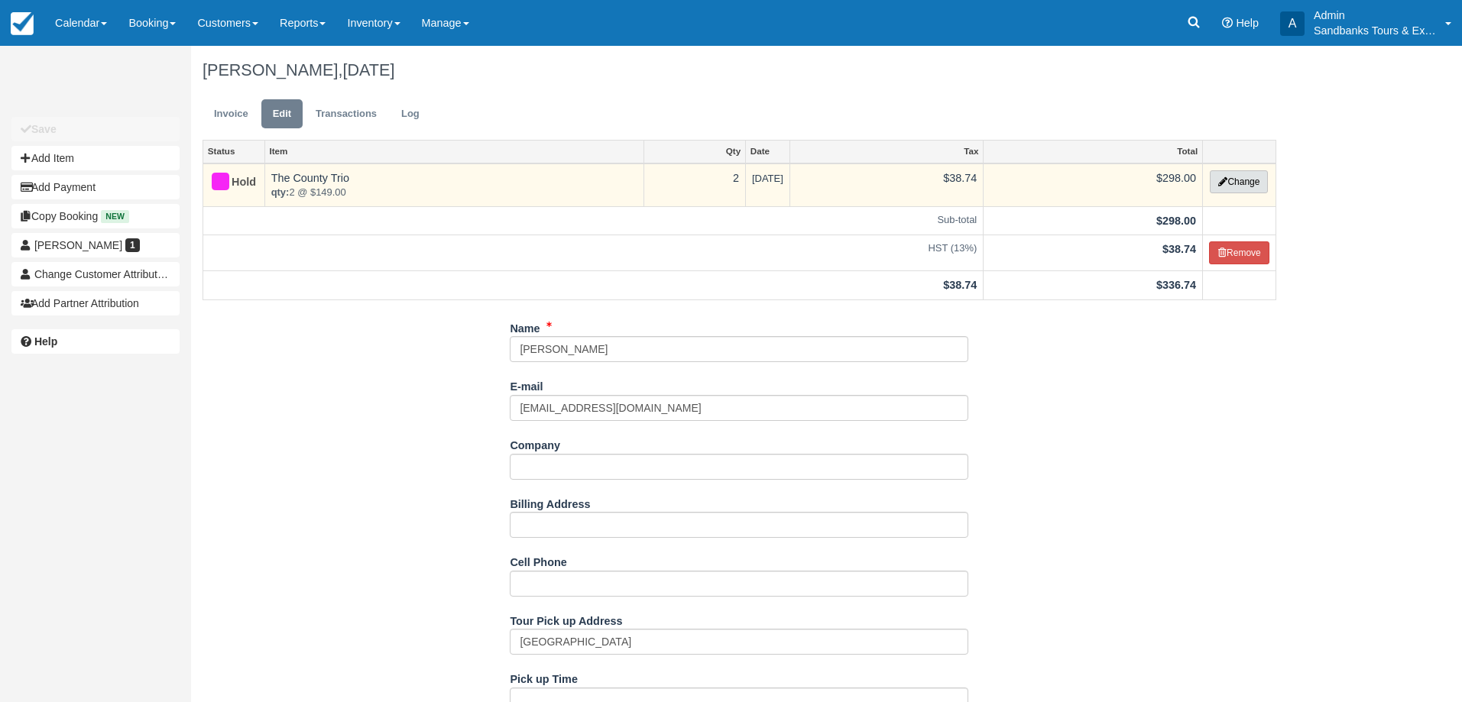
click at [1246, 186] on button "Change" at bounding box center [1239, 181] width 58 height 23
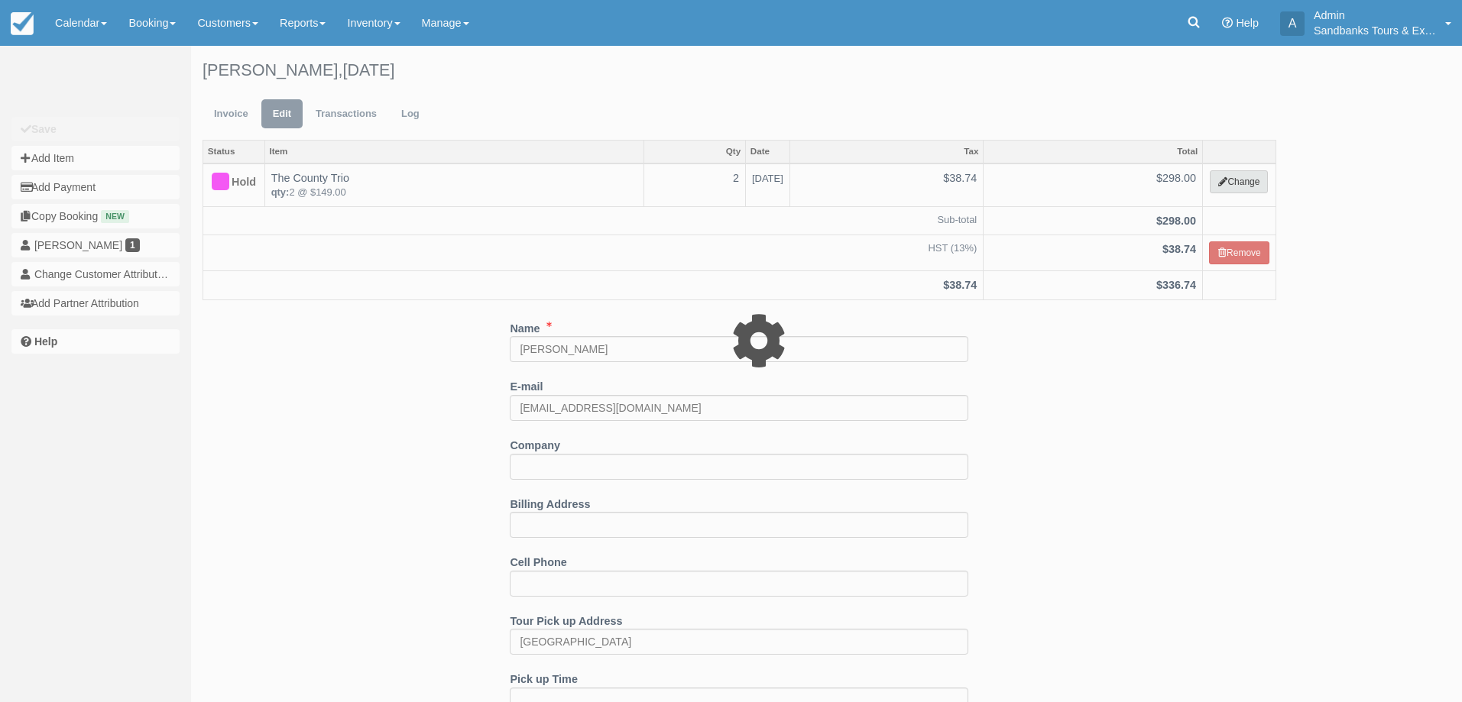
select select "2"
type input "298.00"
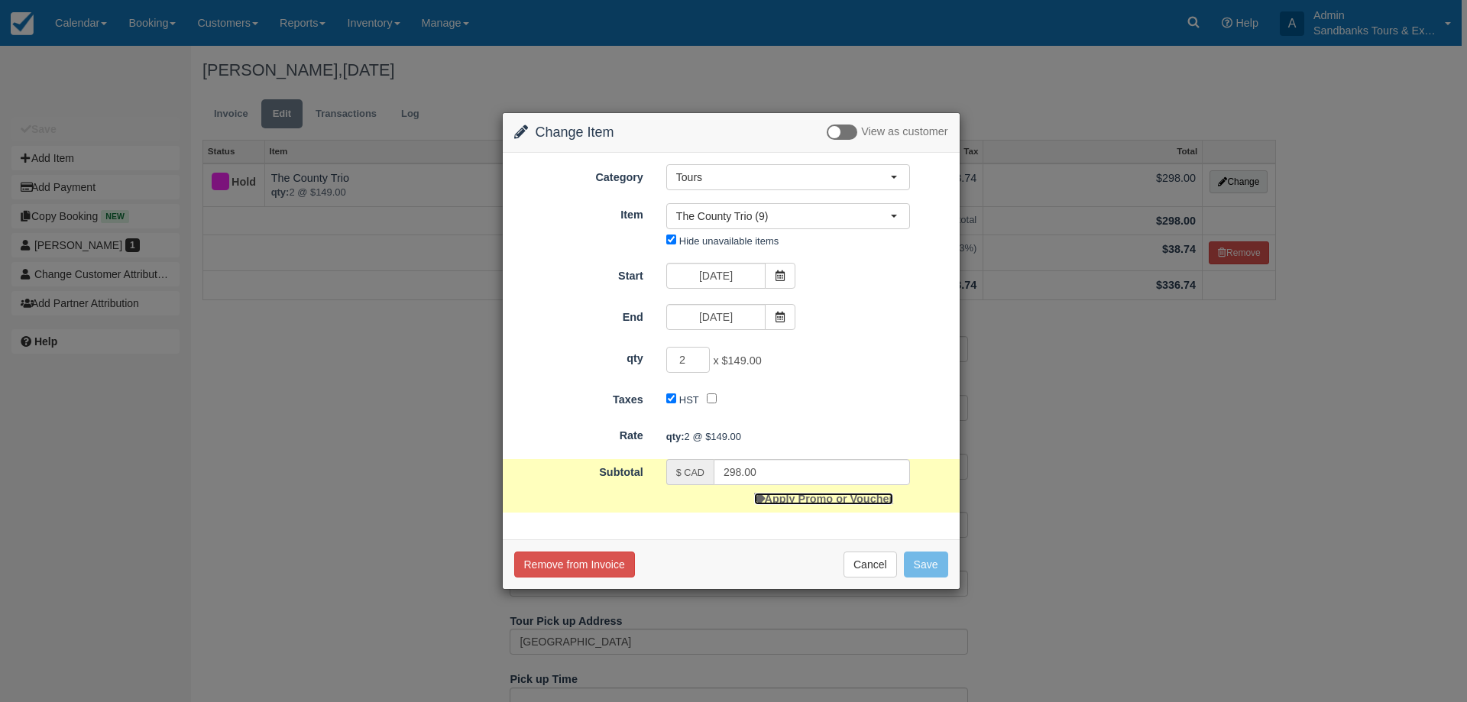
click at [798, 504] on link "Apply Promo or Voucher" at bounding box center [823, 499] width 139 height 12
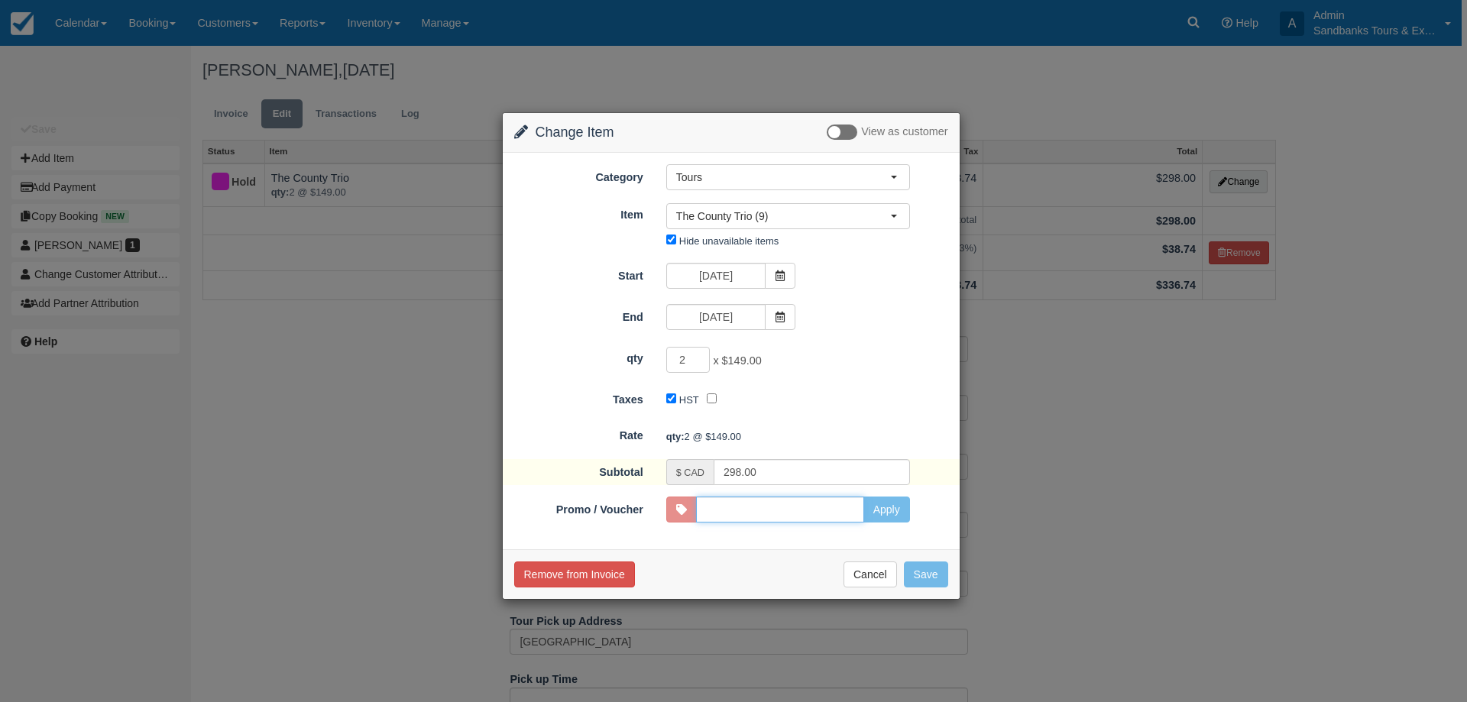
click at [847, 514] on input "Promo / Voucher" at bounding box center [780, 510] width 168 height 26
type input "HARBOURINN10"
click at [895, 516] on button "Apply" at bounding box center [887, 510] width 47 height 26
type input "278.00"
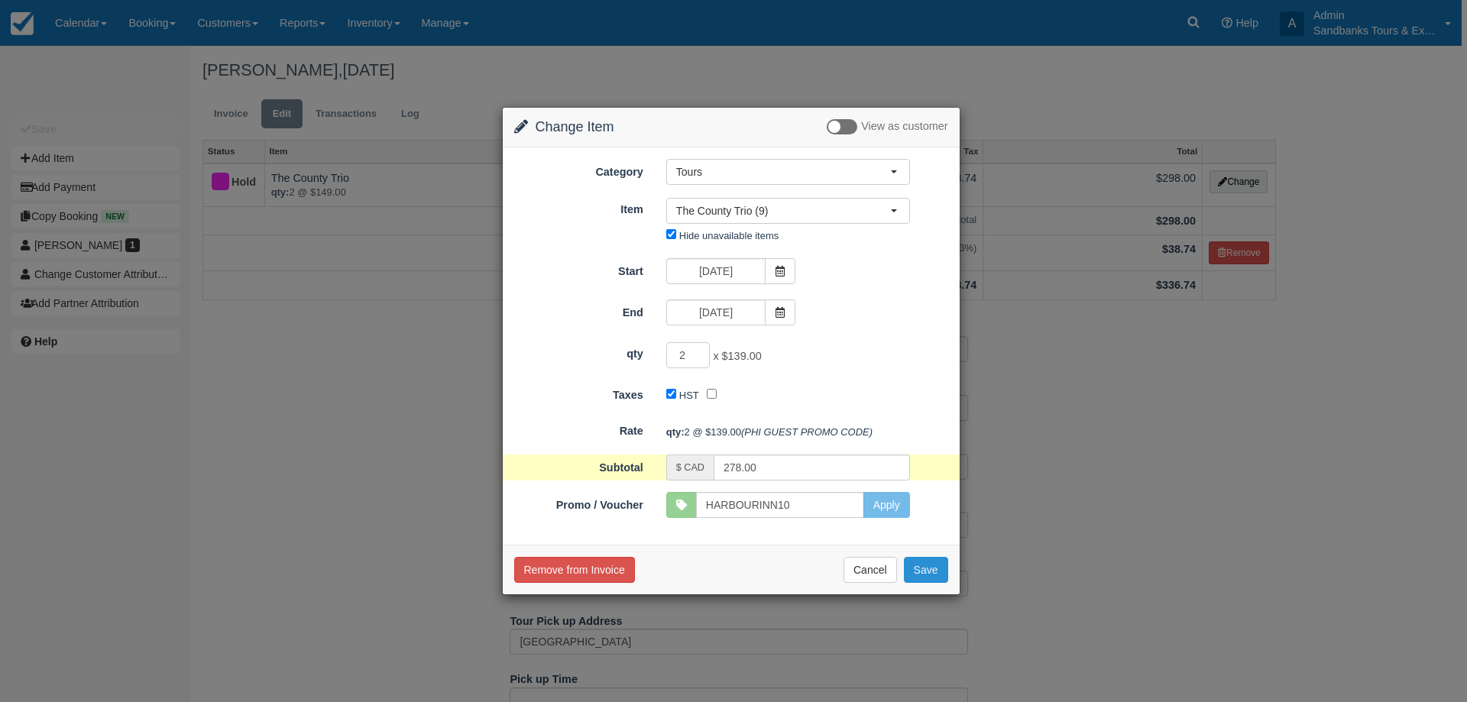
click at [942, 578] on button "Save" at bounding box center [926, 570] width 44 height 26
checkbox input "false"
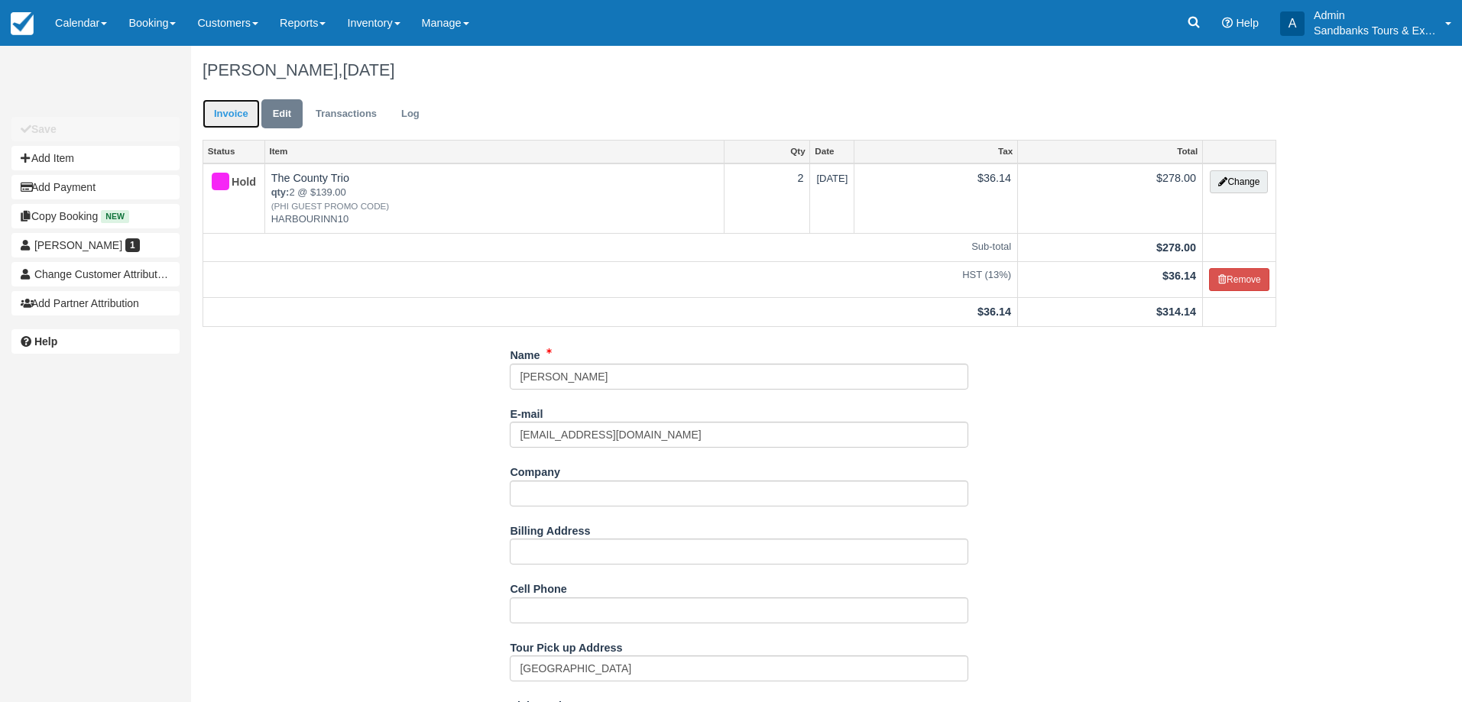
click at [226, 108] on link "Invoice" at bounding box center [231, 114] width 57 height 30
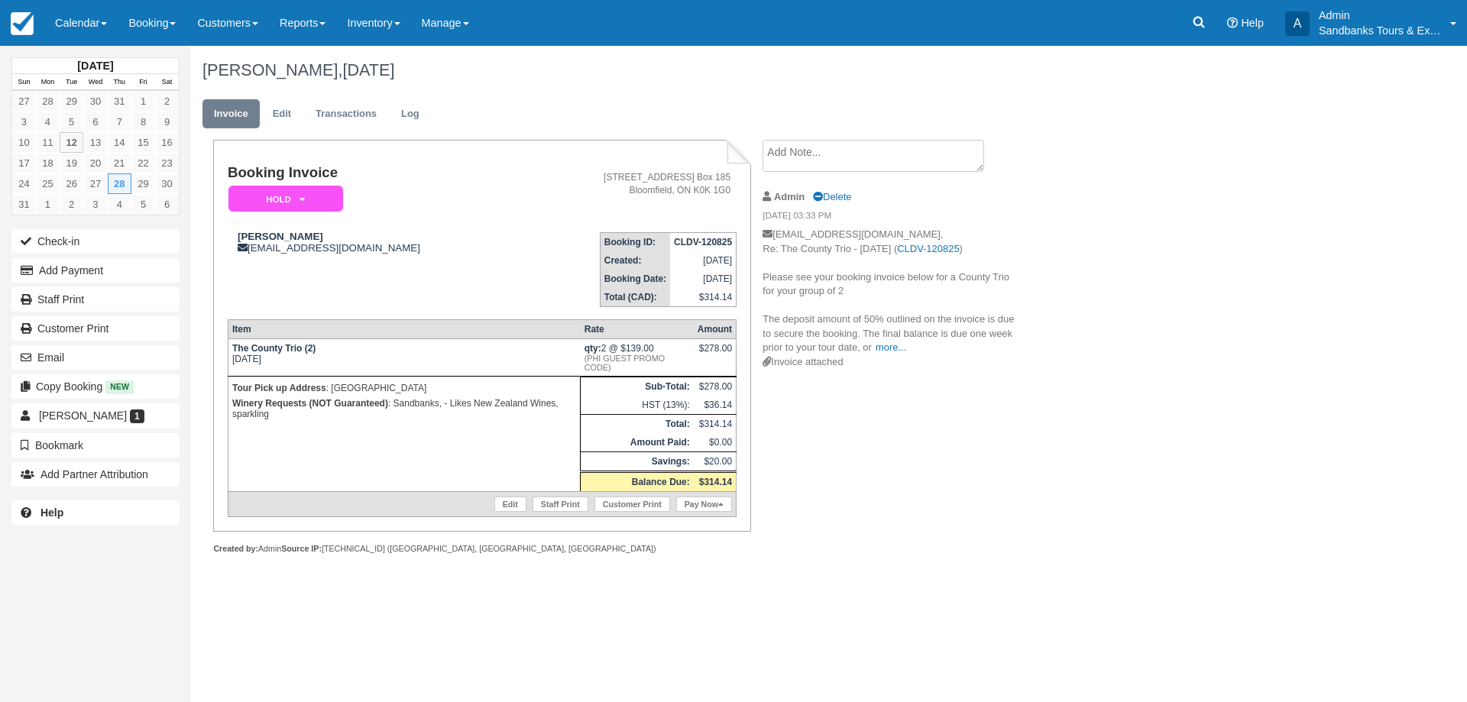
click at [883, 354] on p "[EMAIL_ADDRESS][DOMAIN_NAME], Re: The County Trio - [DATE] ( CLDV-120825 ) Plea…" at bounding box center [892, 292] width 258 height 128
click at [886, 350] on link "more..." at bounding box center [891, 347] width 31 height 11
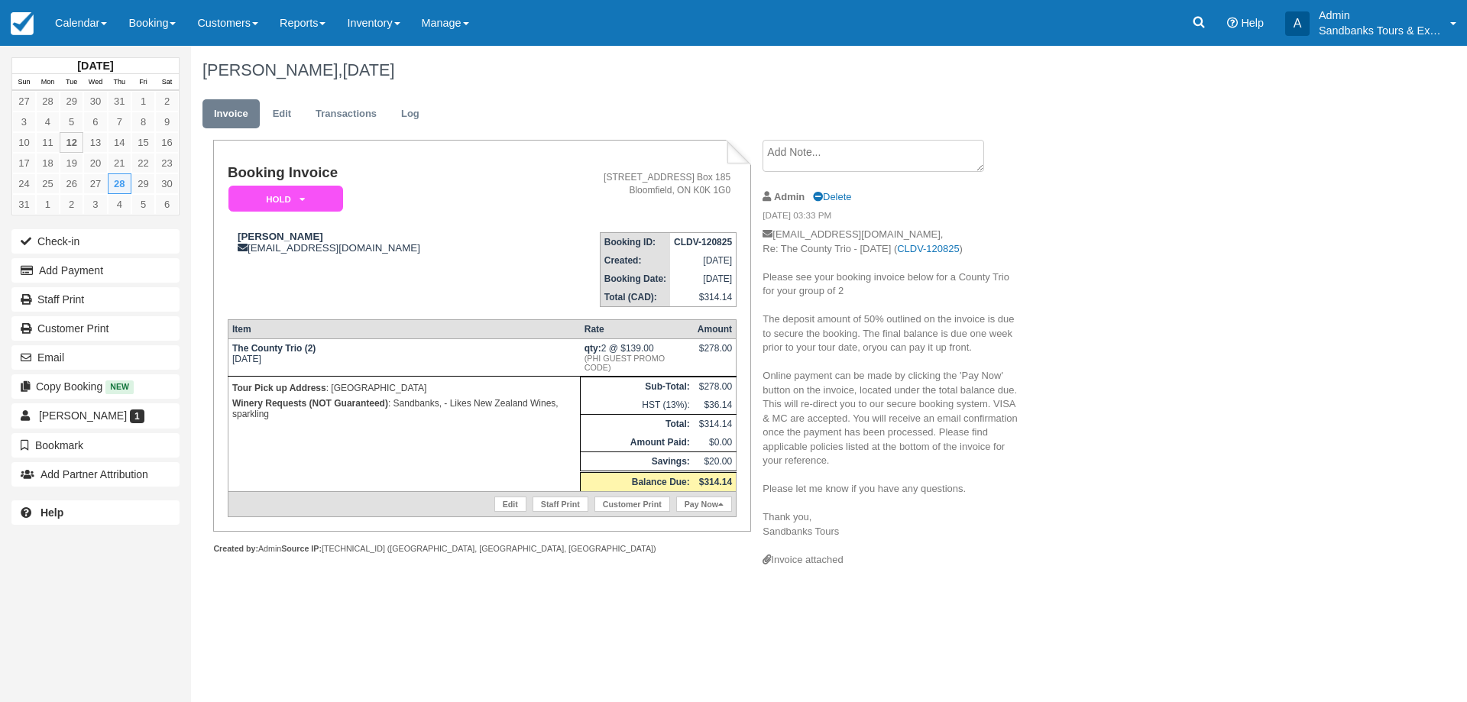
drag, startPoint x: 844, startPoint y: 530, endPoint x: 763, endPoint y: 282, distance: 261.5
click at [763, 282] on p "[EMAIL_ADDRESS][DOMAIN_NAME], Re: The County Trio - [DATE] ( CLDV-120825 ) Plea…" at bounding box center [892, 391] width 258 height 326
copy p "Please see your booking invoice below for a County Trio for your group of 2 The…"
click at [66, 358] on button "Email" at bounding box center [95, 357] width 168 height 24
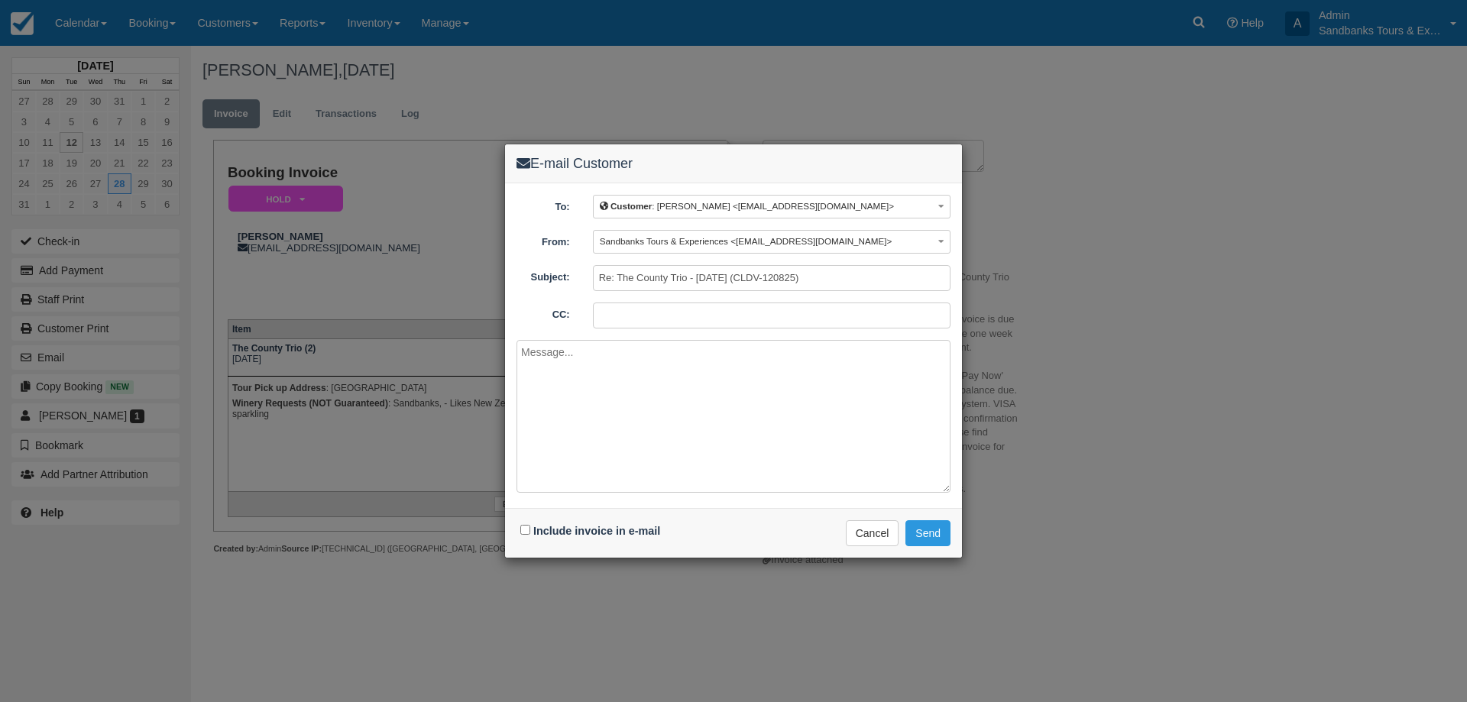
click at [572, 357] on textarea at bounding box center [734, 416] width 434 height 153
paste textarea "Please see your booking invoice below for a County Trio for your group of 2 The…"
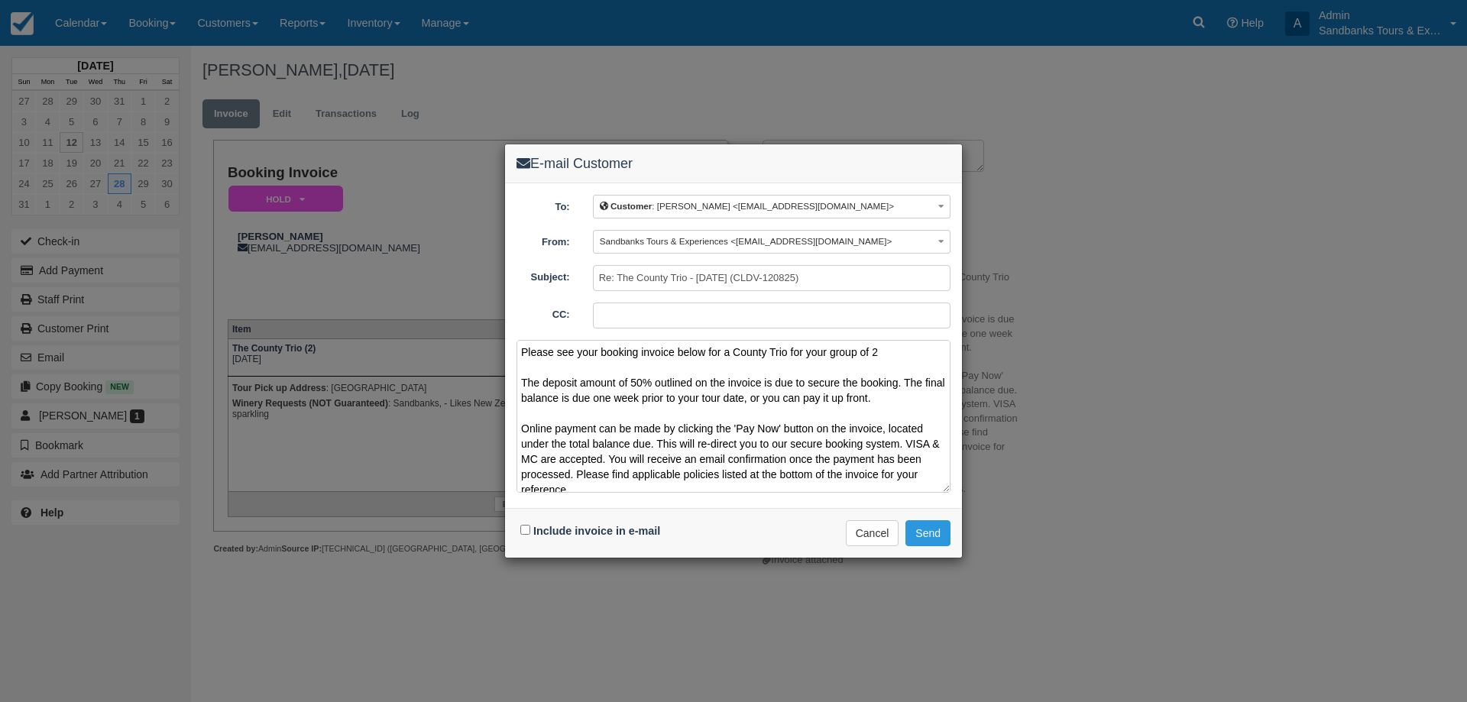
scroll to position [80, 0]
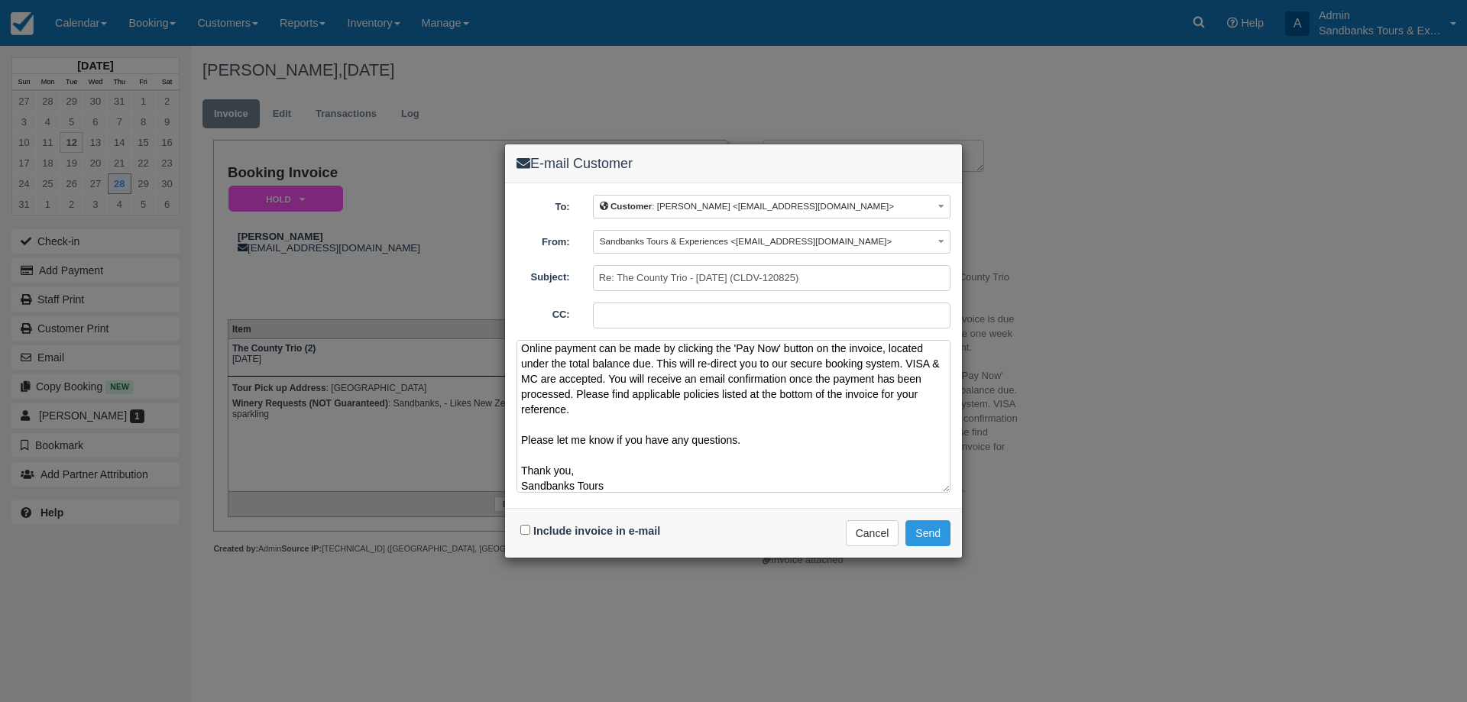
type textarea "Please see your booking invoice below for a County Trio for your group of 2 The…"
click at [523, 532] on input "Include invoice in e-mail" at bounding box center [525, 530] width 10 height 10
checkbox input "true"
click at [928, 536] on button "Send" at bounding box center [928, 533] width 45 height 26
